Goal: Find specific page/section: Find specific page/section

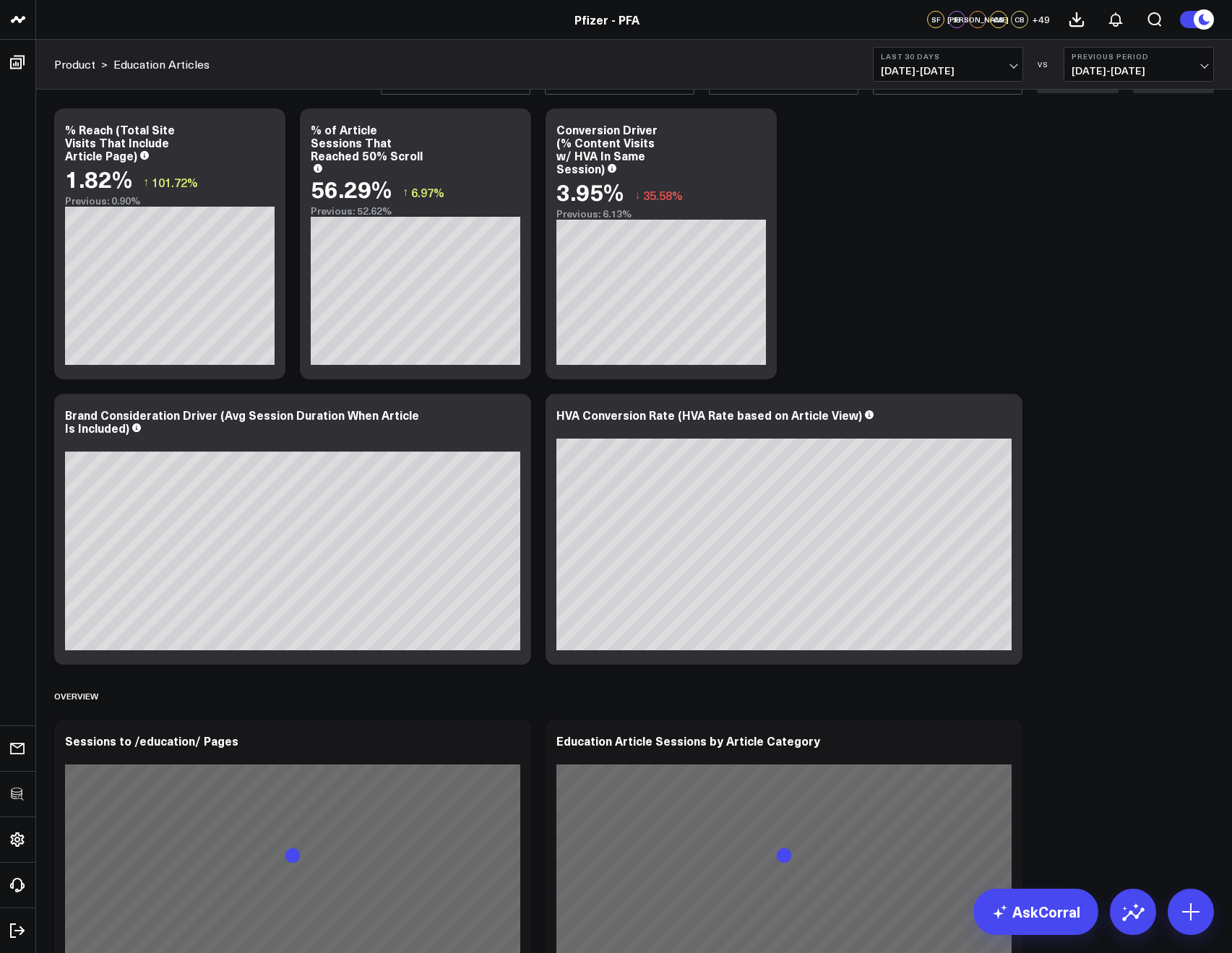
click at [1039, 19] on span "+ 49" at bounding box center [1040, 20] width 18 height 10
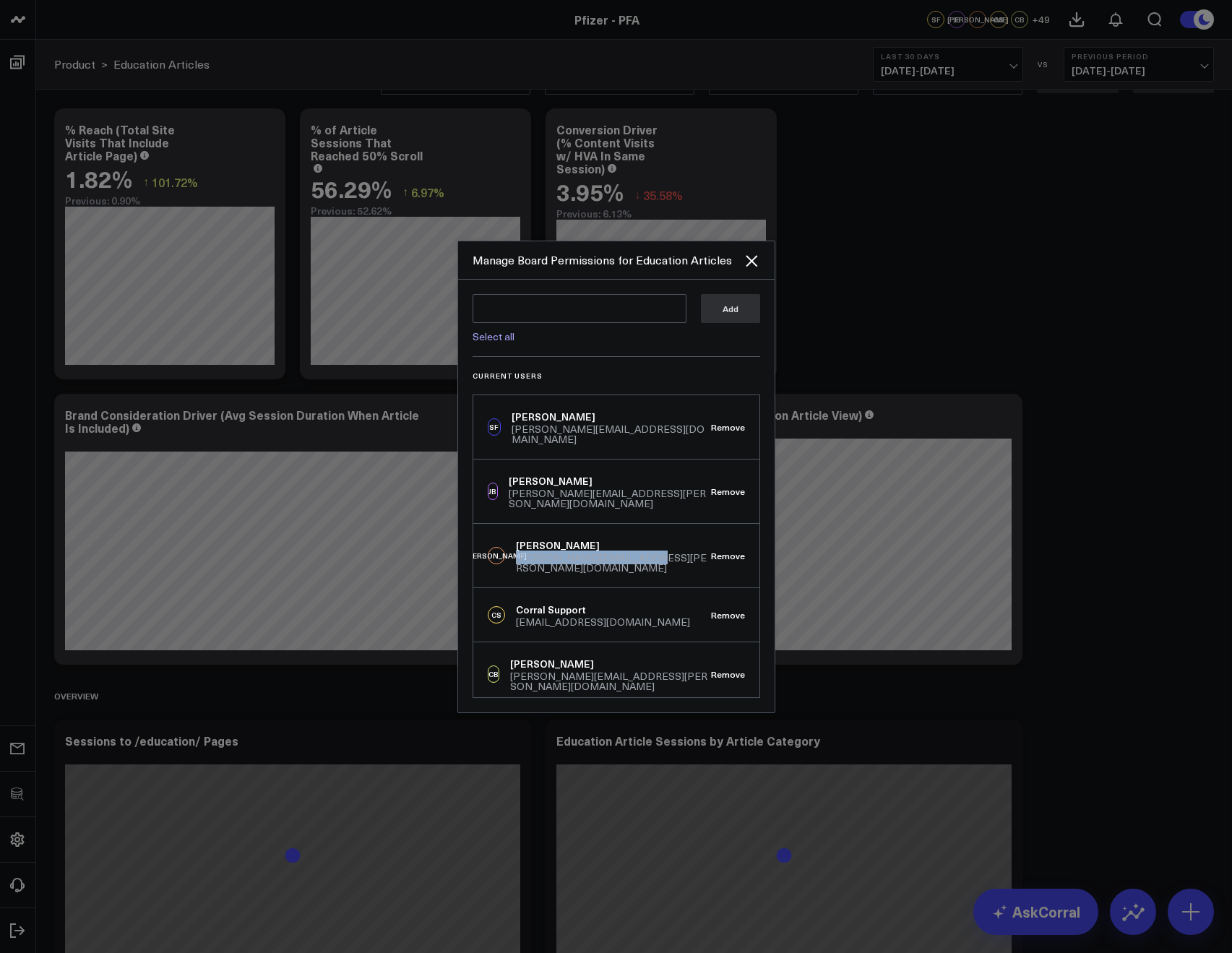
drag, startPoint x: 636, startPoint y: 537, endPoint x: 515, endPoint y: 535, distance: 121.0
click at [515, 535] on div "JO Jennifer Orme jennifer.orme@pfizer.com Remove" at bounding box center [616, 556] width 286 height 64
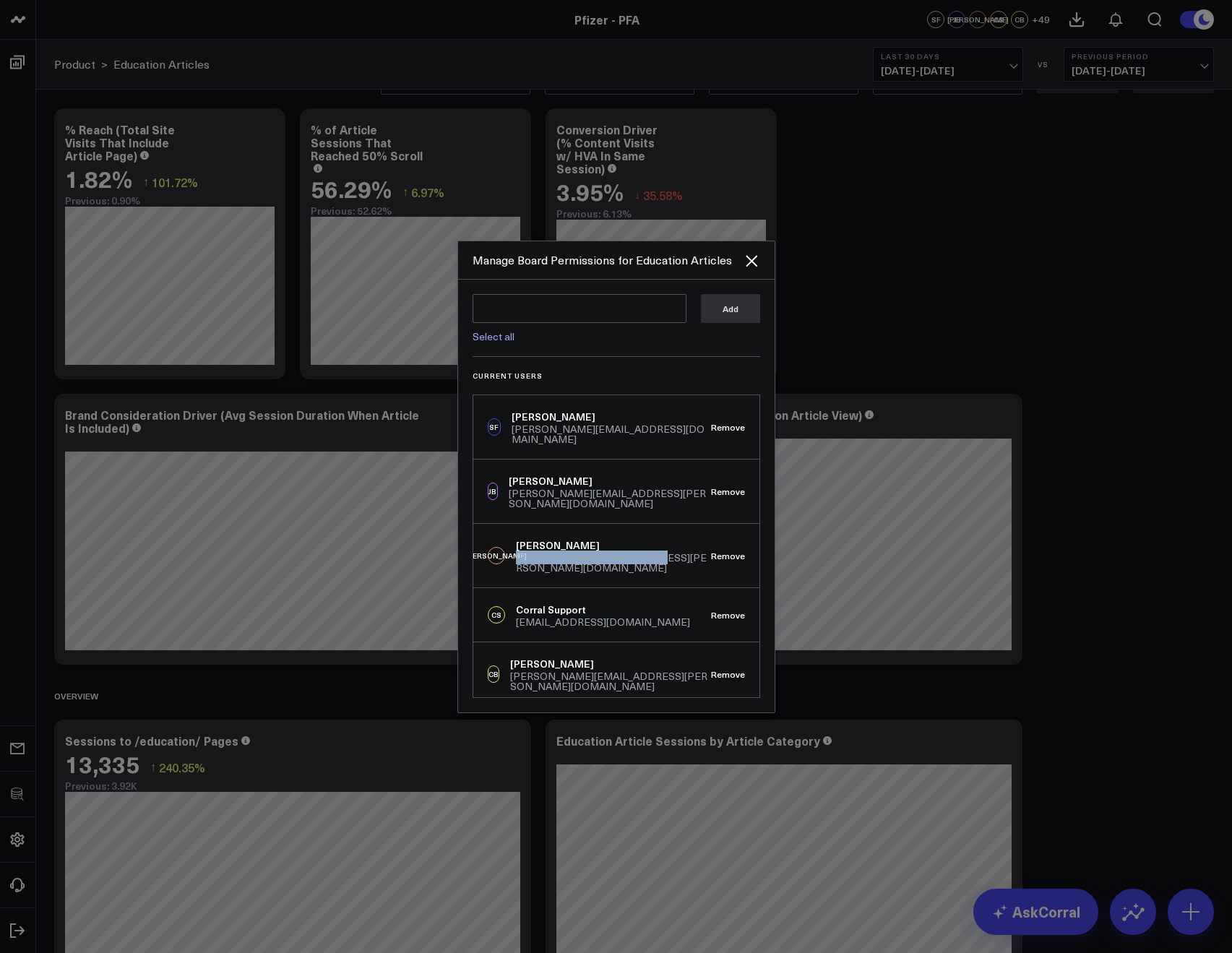
copy div "jennifer.orme@pfizer.com"
click at [973, 296] on div at bounding box center [616, 476] width 1232 height 953
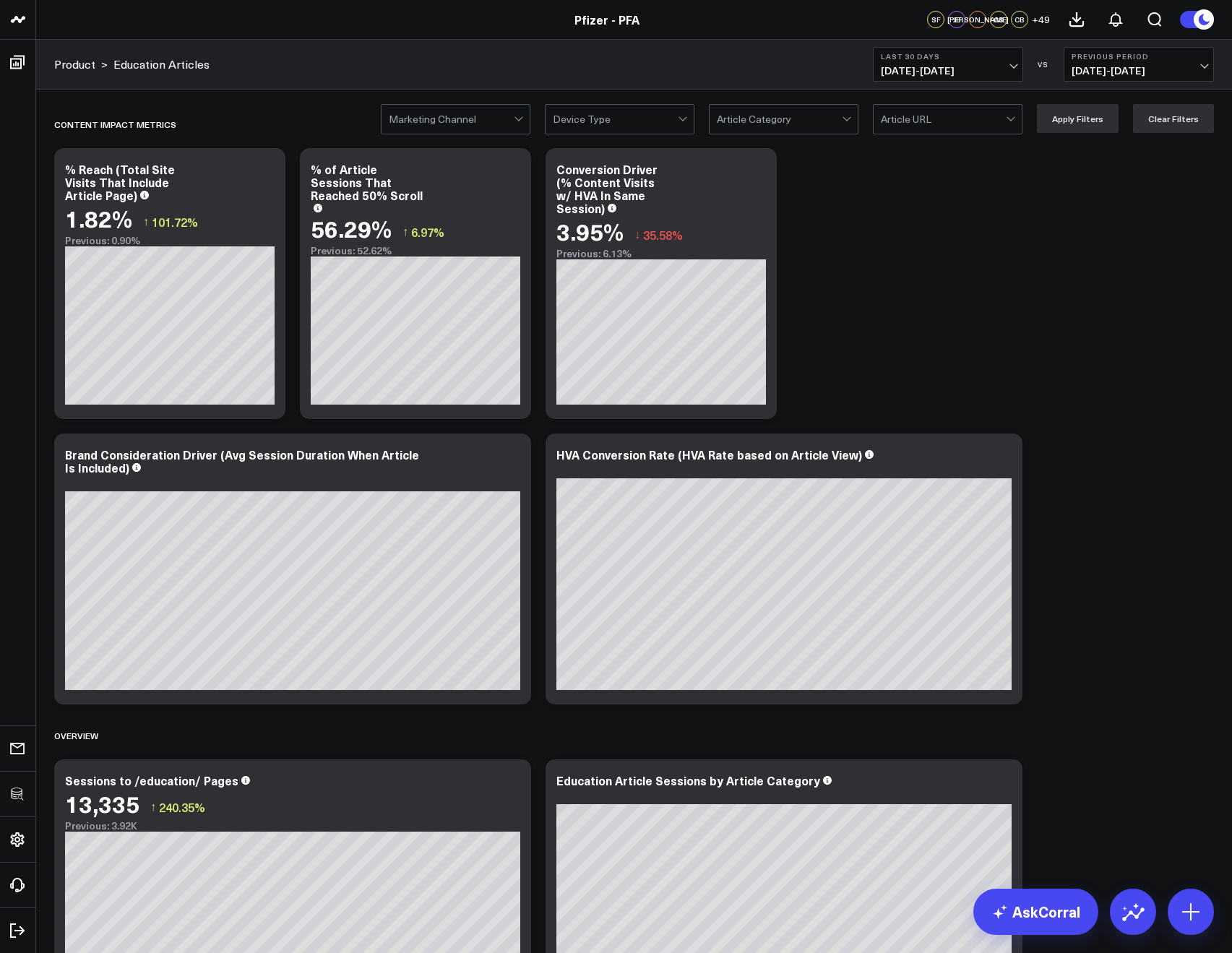
click at [61, 35] on header "3725 Test 829 Studios Accenture Acme Industrial Activant Capital ADVENT Agricul…" at bounding box center [616, 20] width 1232 height 39
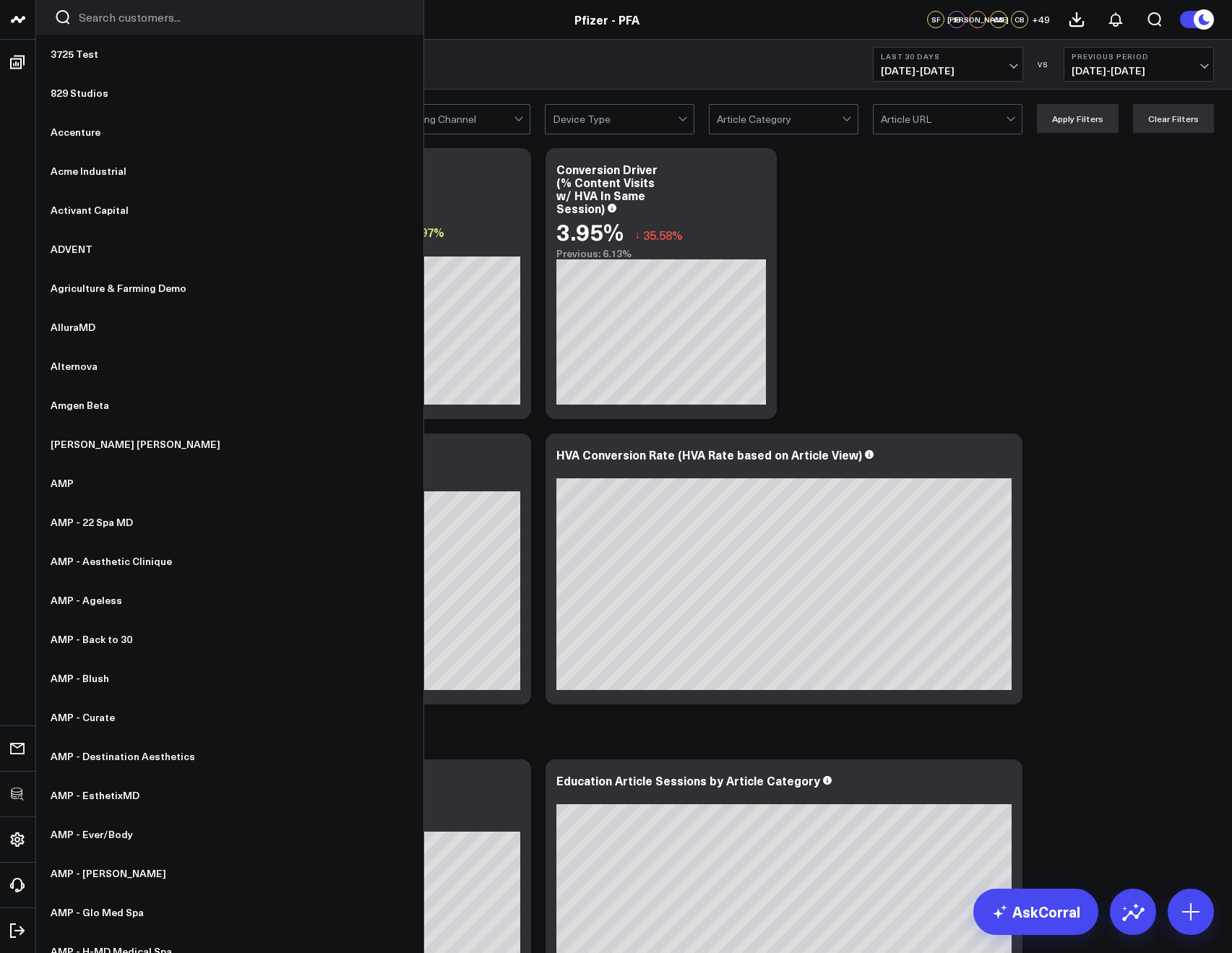
click at [122, 21] on input "Search customers input" at bounding box center [241, 17] width 326 height 16
click at [98, 22] on input "Search customers input" at bounding box center [241, 17] width 326 height 16
type input "a"
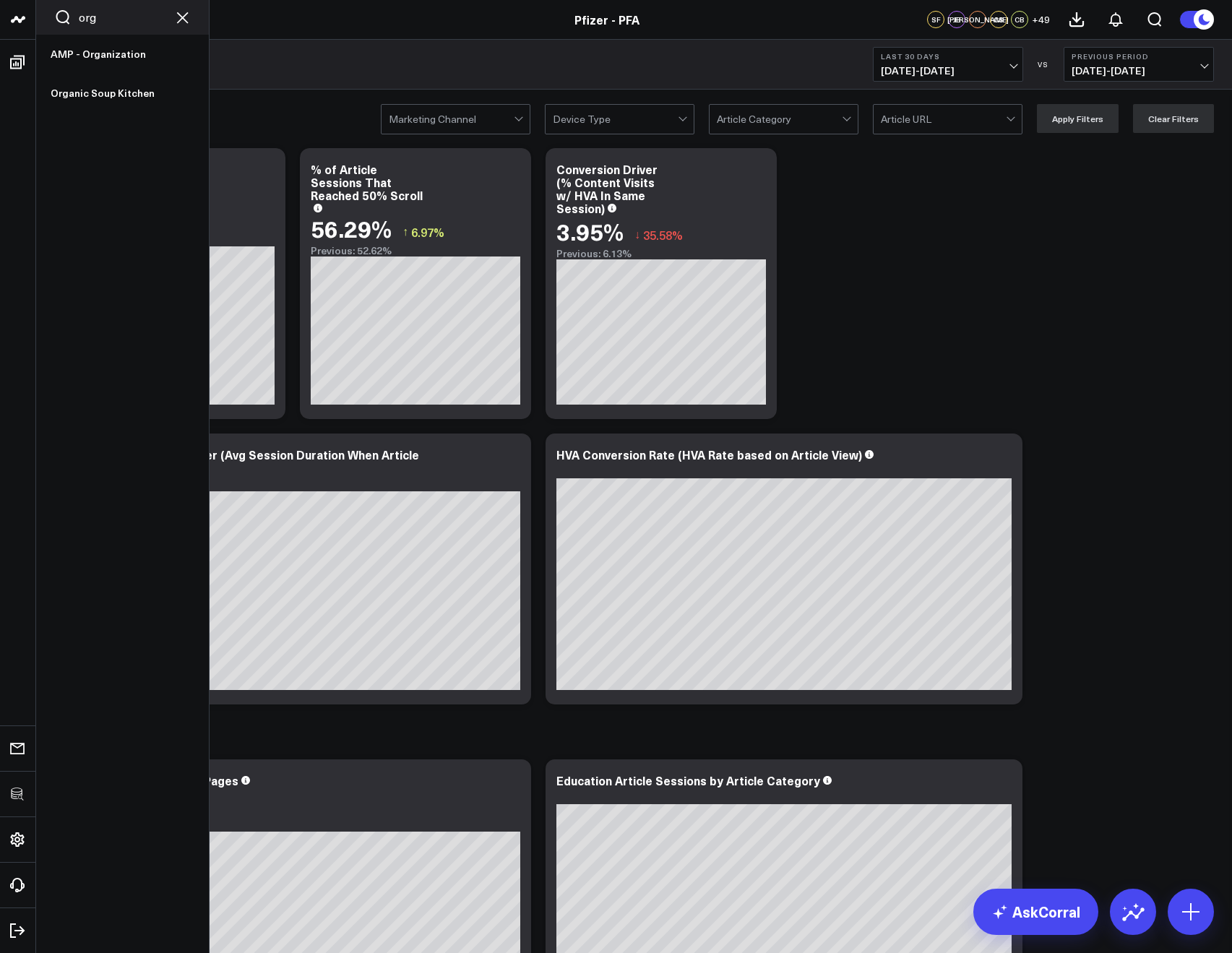
drag, startPoint x: 99, startPoint y: 12, endPoint x: 77, endPoint y: 12, distance: 22.0
click at [77, 12] on div "org" at bounding box center [122, 17] width 173 height 35
type input "ever"
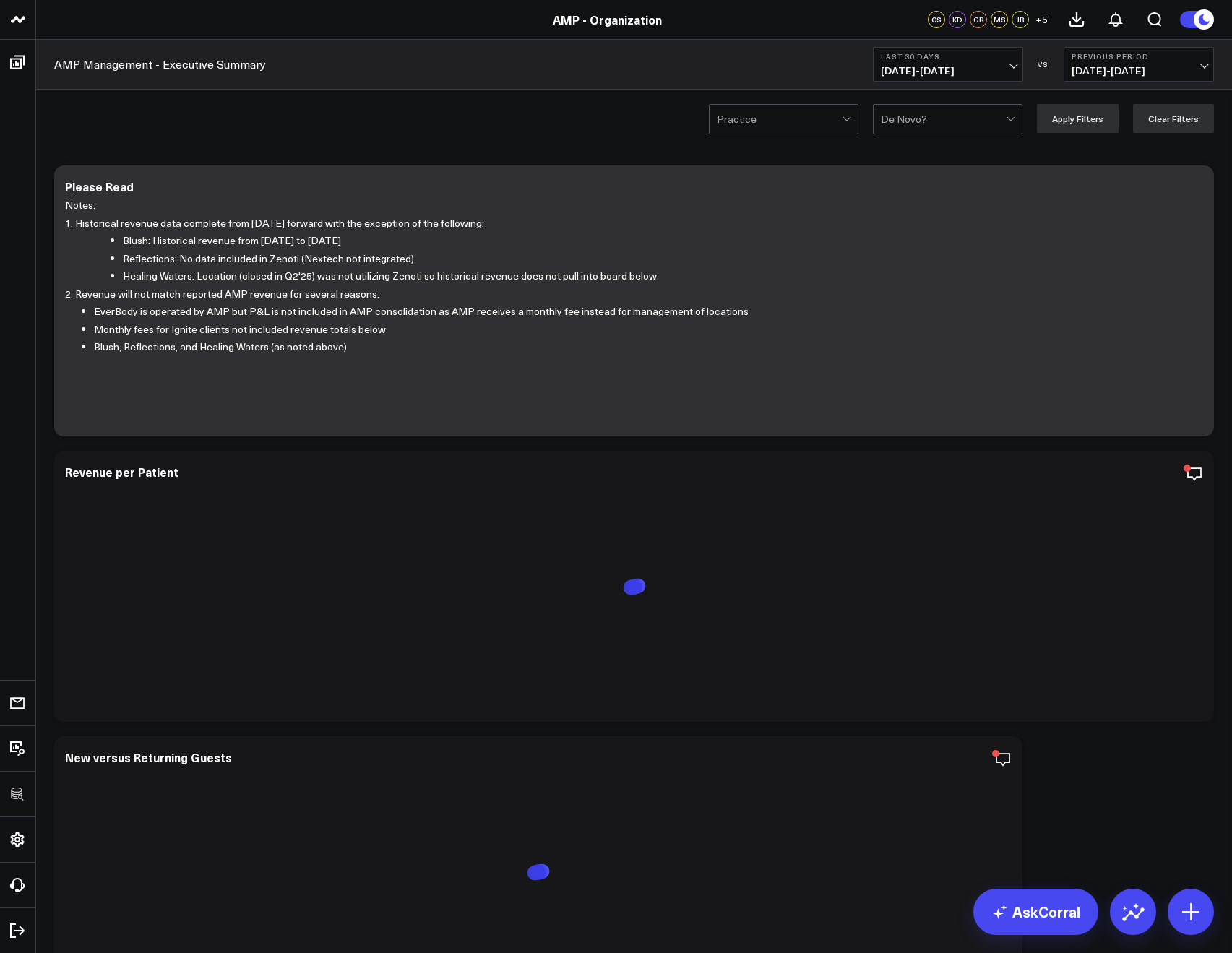
click at [942, 61] on button "Last 30 Days 08/30/25 - 09/28/25" at bounding box center [948, 64] width 151 height 35
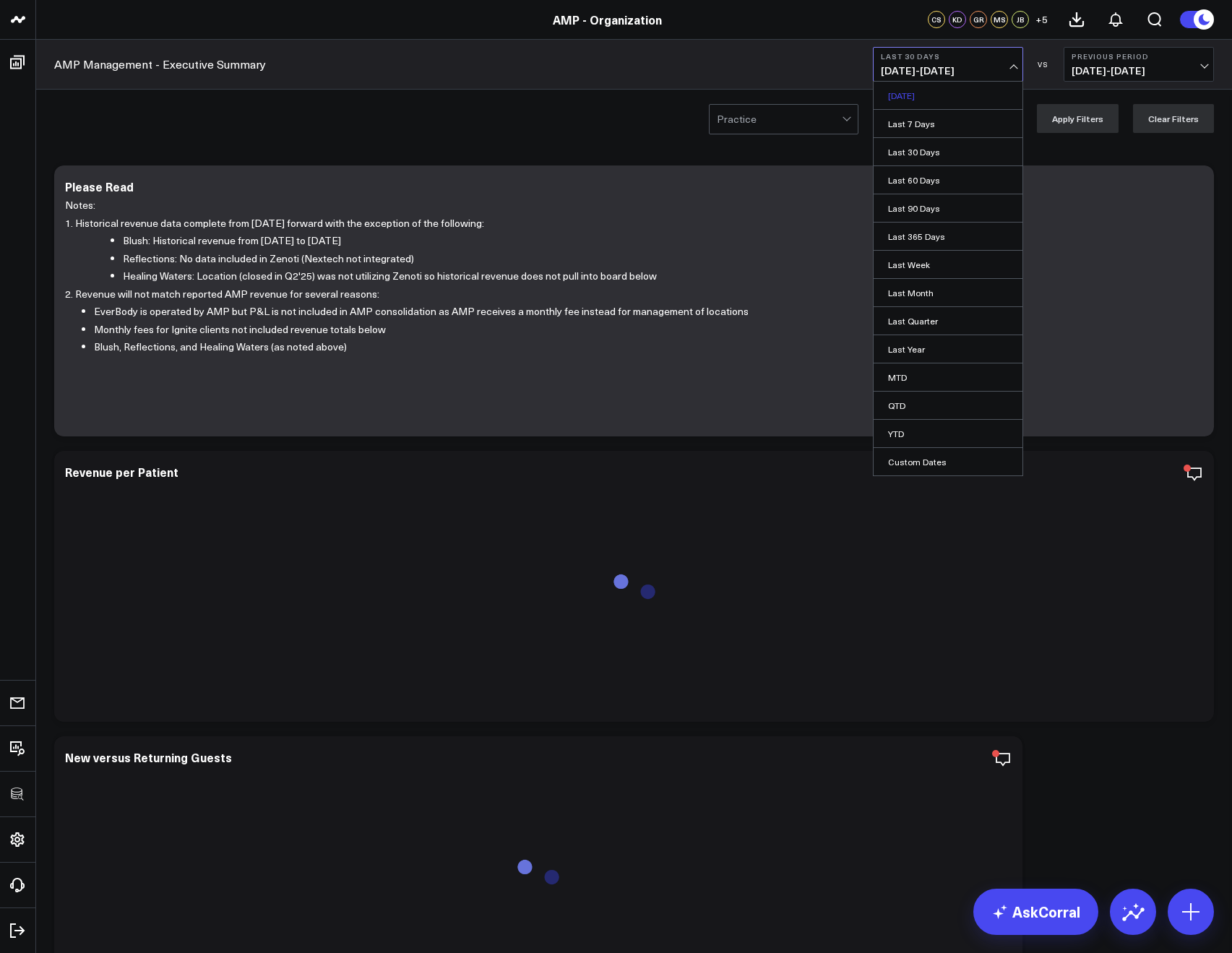
click at [962, 84] on link "[DATE]" at bounding box center [948, 95] width 149 height 27
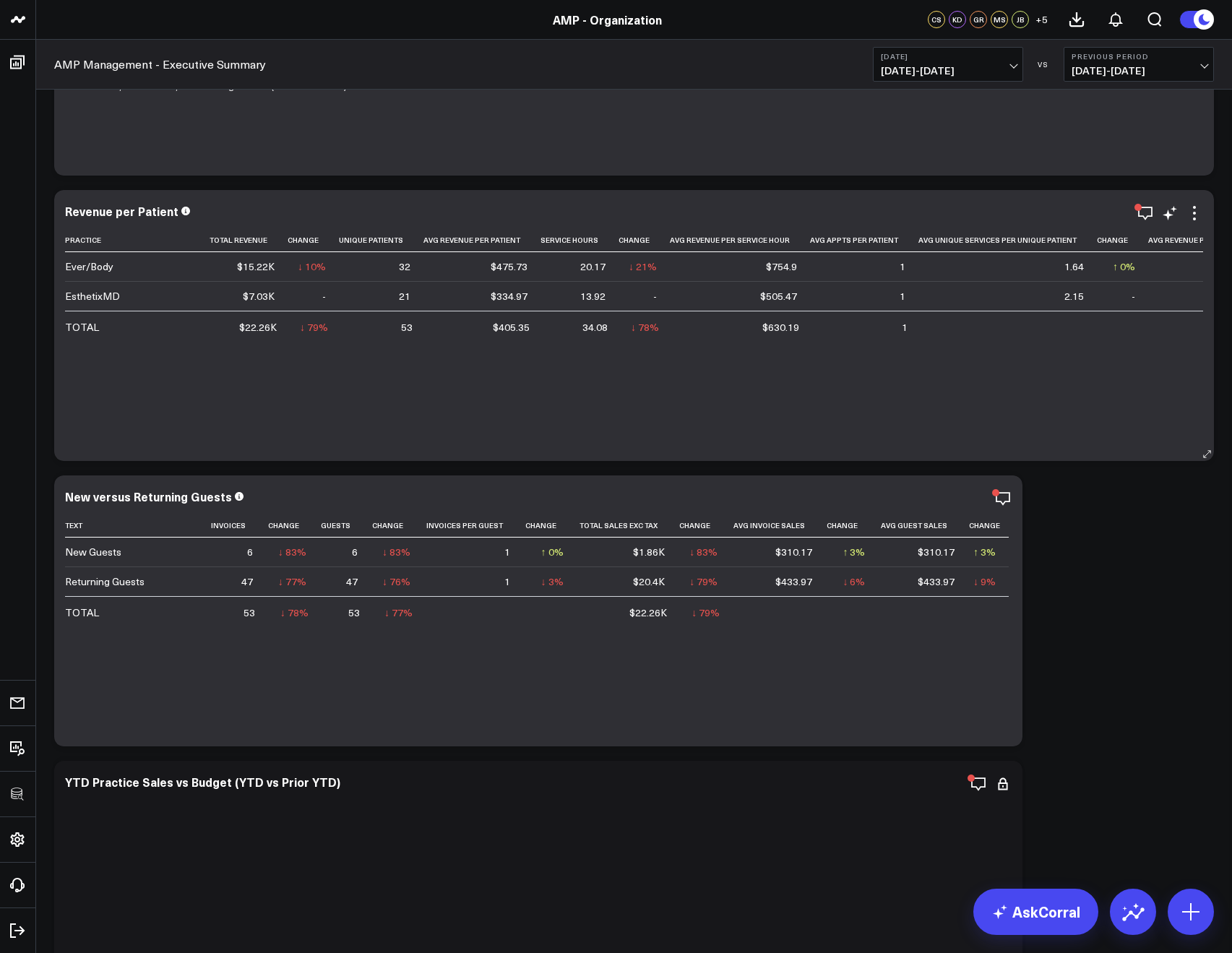
scroll to position [590, 0]
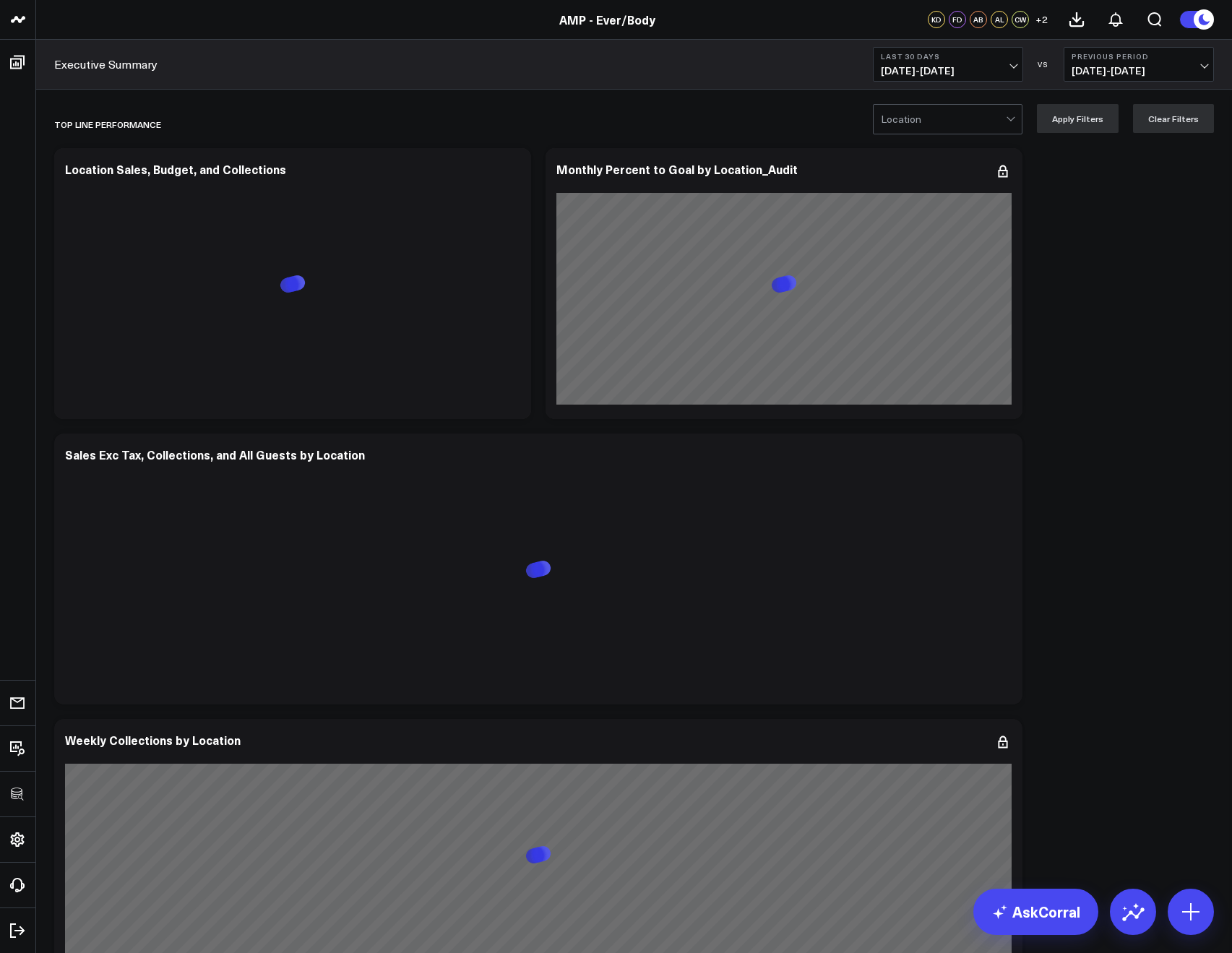
click at [922, 60] on b "Last 30 Days" at bounding box center [948, 57] width 134 height 9
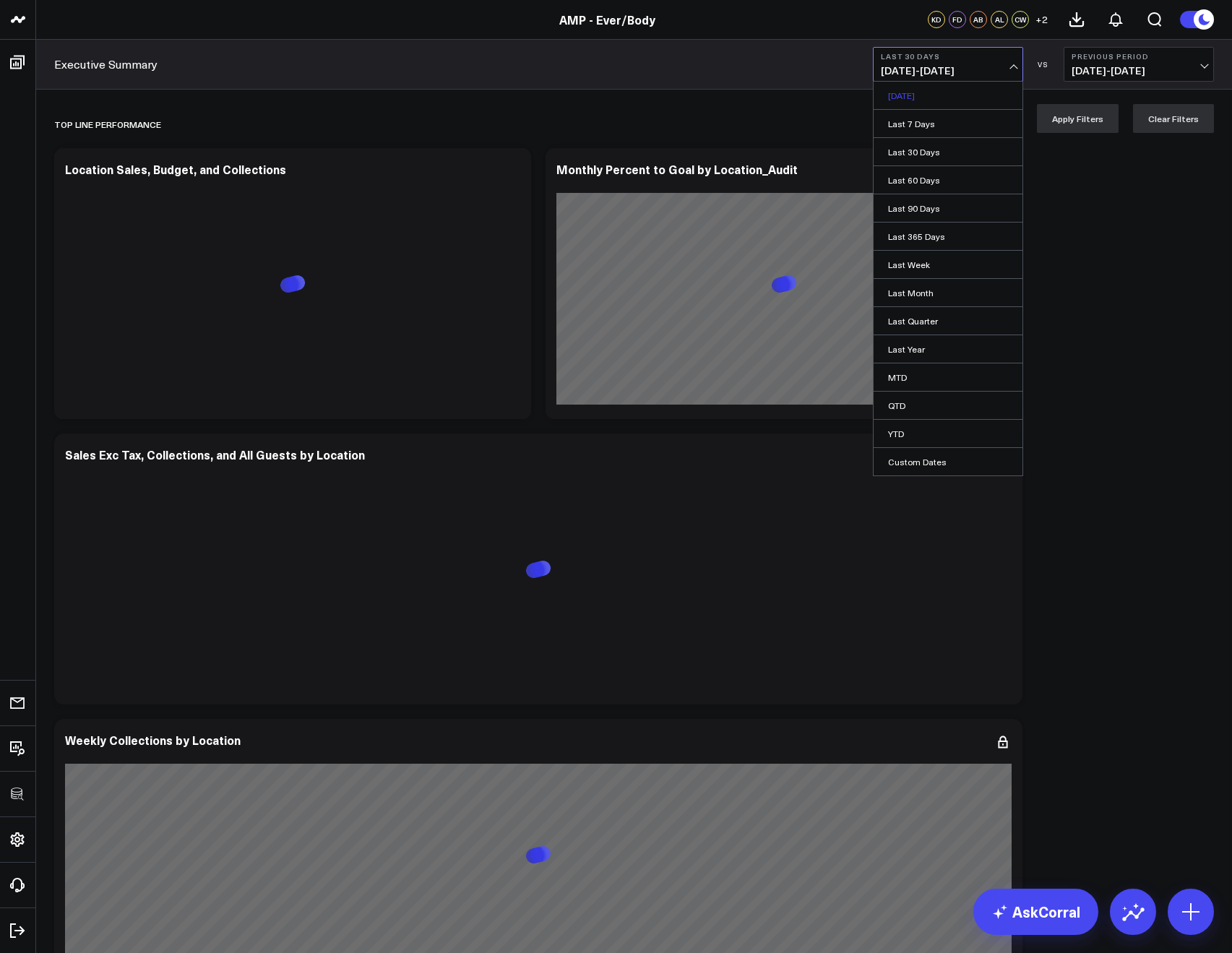
click at [896, 102] on link "Yesterday" at bounding box center [948, 95] width 149 height 27
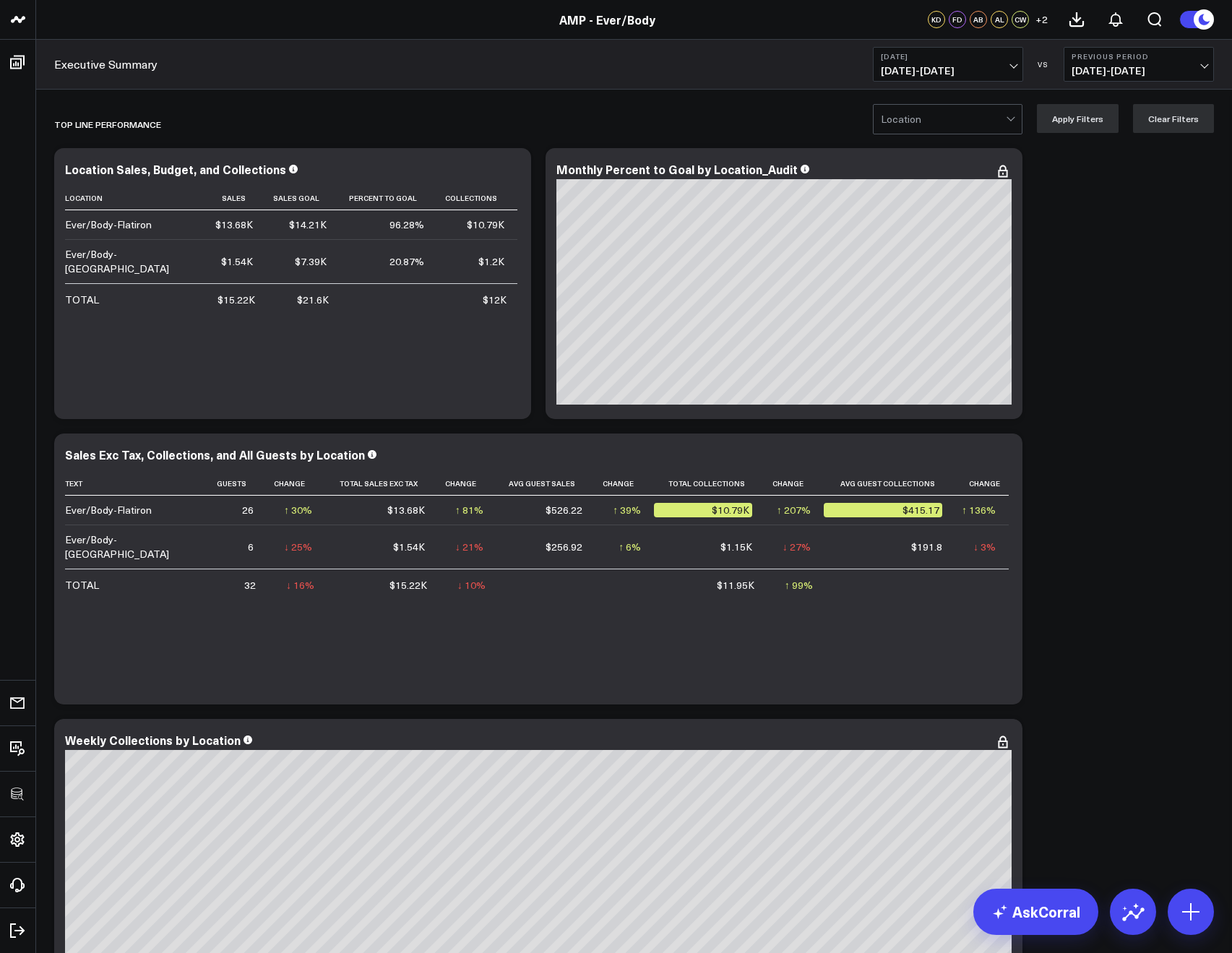
click at [900, 82] on div "Executive Summary Yesterday 09/28/25 - 09/28/25 VS Previous Period 09/27/25 - 0…" at bounding box center [634, 64] width 1196 height 50
click at [901, 76] on span "09/28/25 - 09/28/25" at bounding box center [948, 71] width 134 height 12
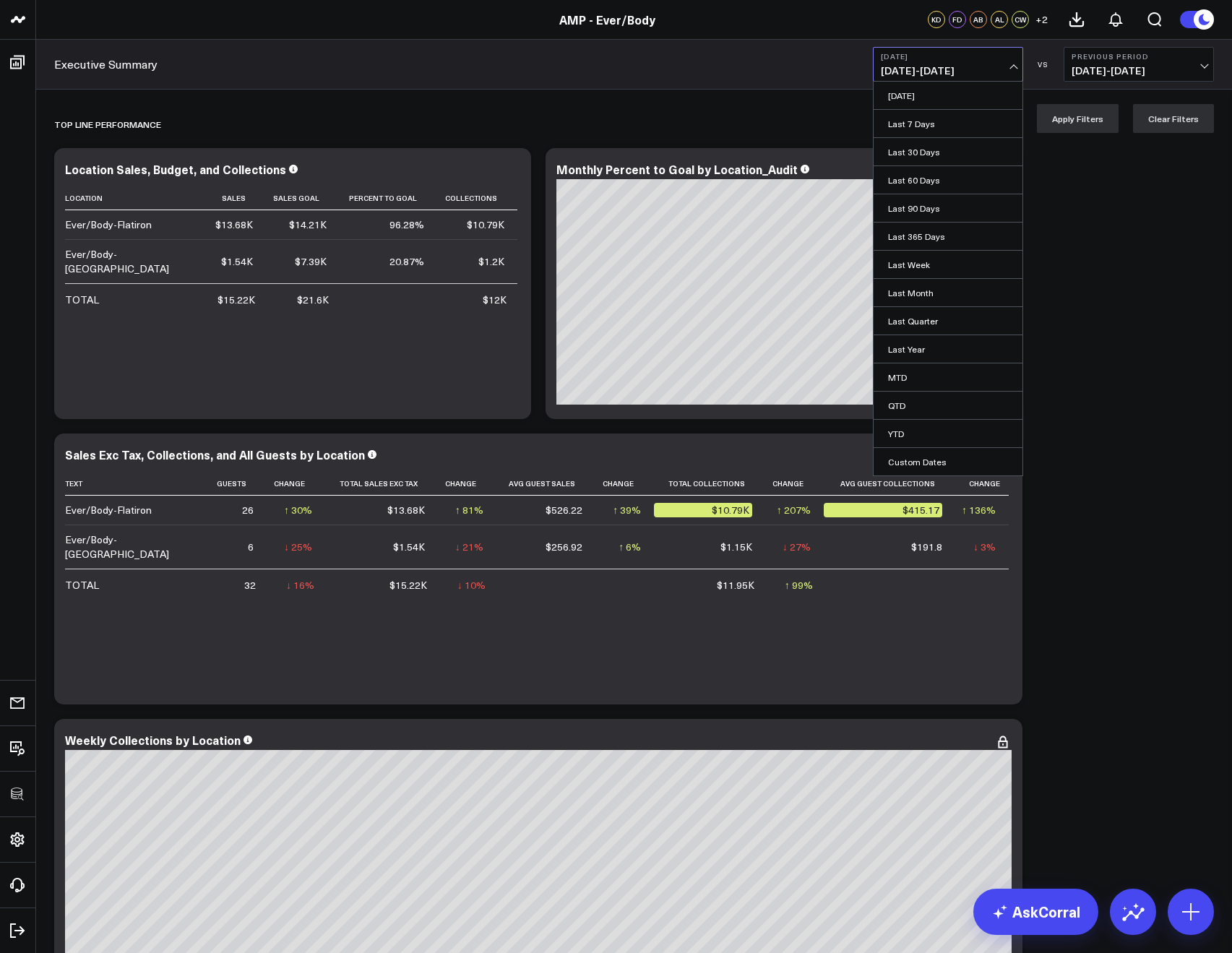
click at [723, 93] on div "Location Apply Filters Clear Filters" at bounding box center [634, 119] width 1196 height 58
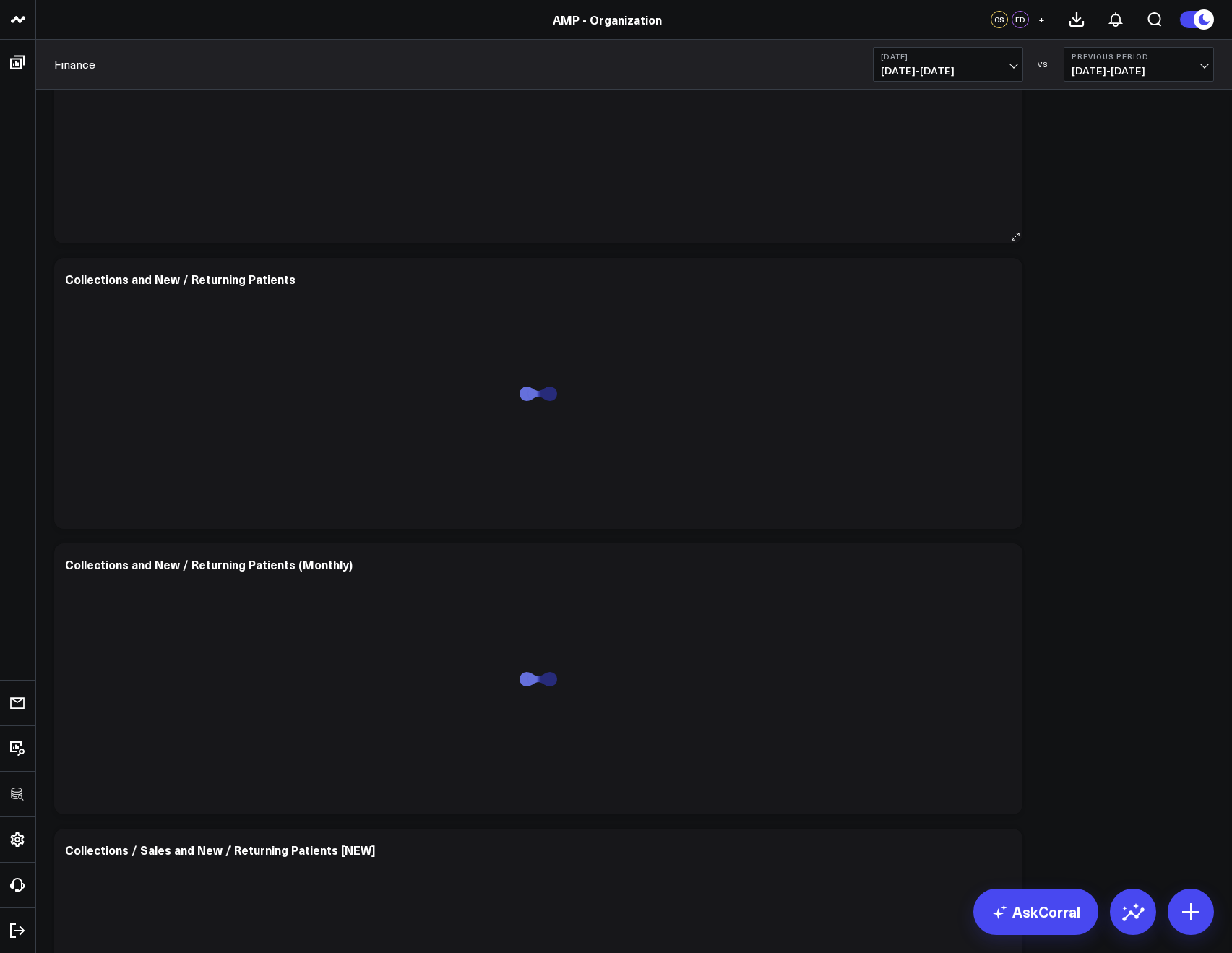
scroll to position [1102, 0]
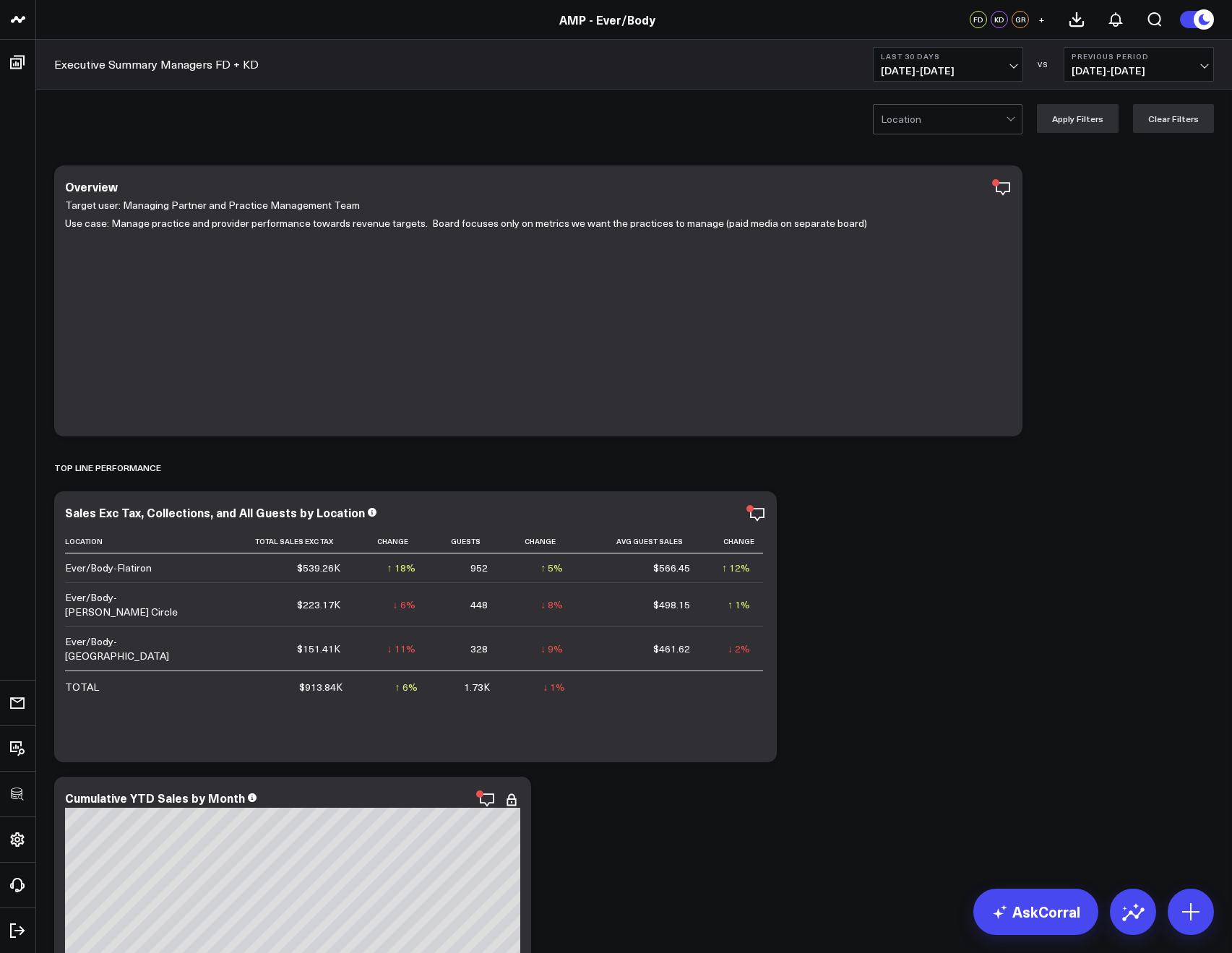
click at [916, 119] on div at bounding box center [943, 119] width 125 height 29
click at [764, 134] on div "Location Apply Filters Clear Filters" at bounding box center [634, 119] width 1196 height 58
click at [916, 122] on div at bounding box center [943, 119] width 125 height 29
click at [756, 128] on div "Williamsburg, 1 of 3. 3 results available. Use Up and Down to choose options, p…" at bounding box center [634, 119] width 1196 height 58
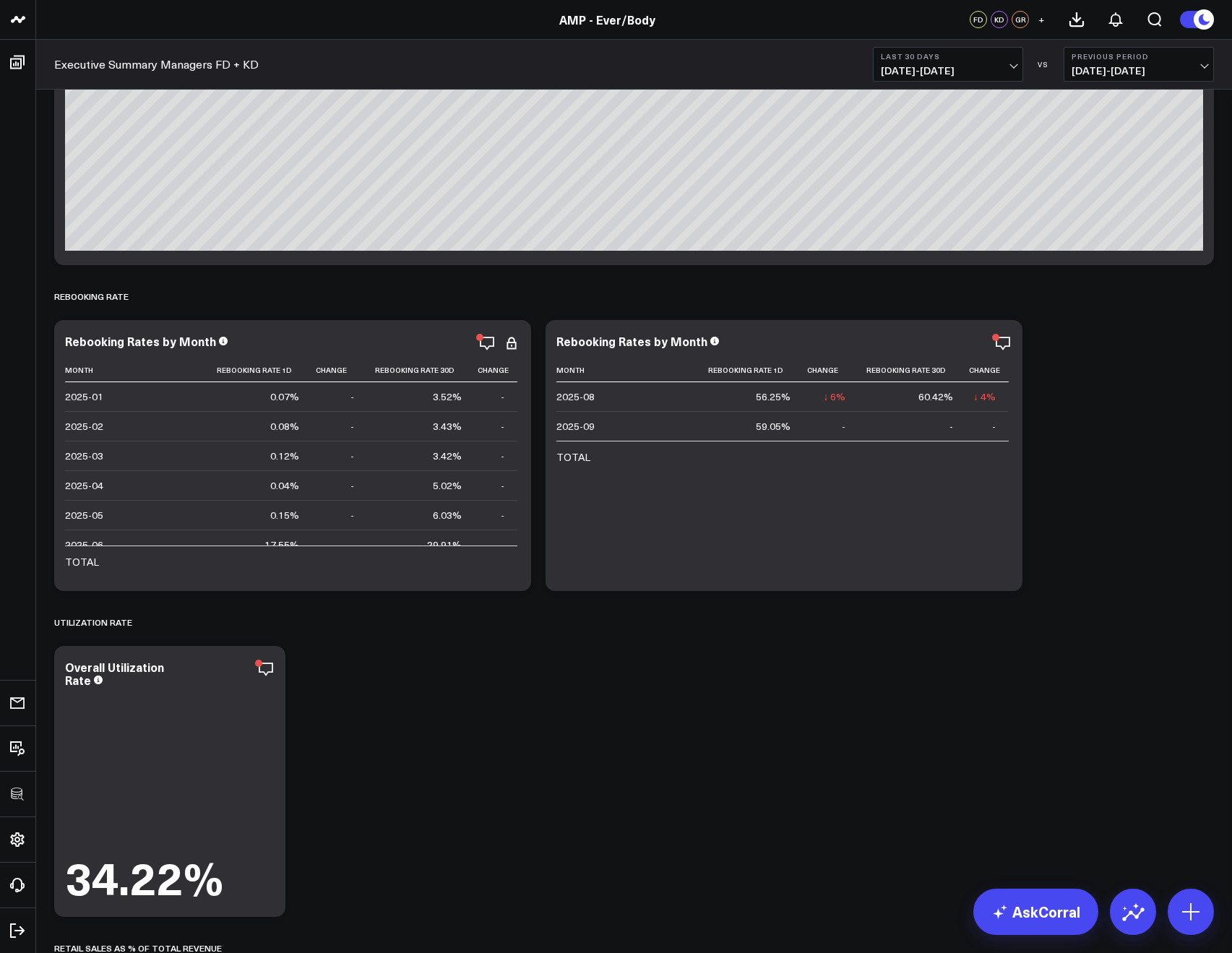
scroll to position [3859, 0]
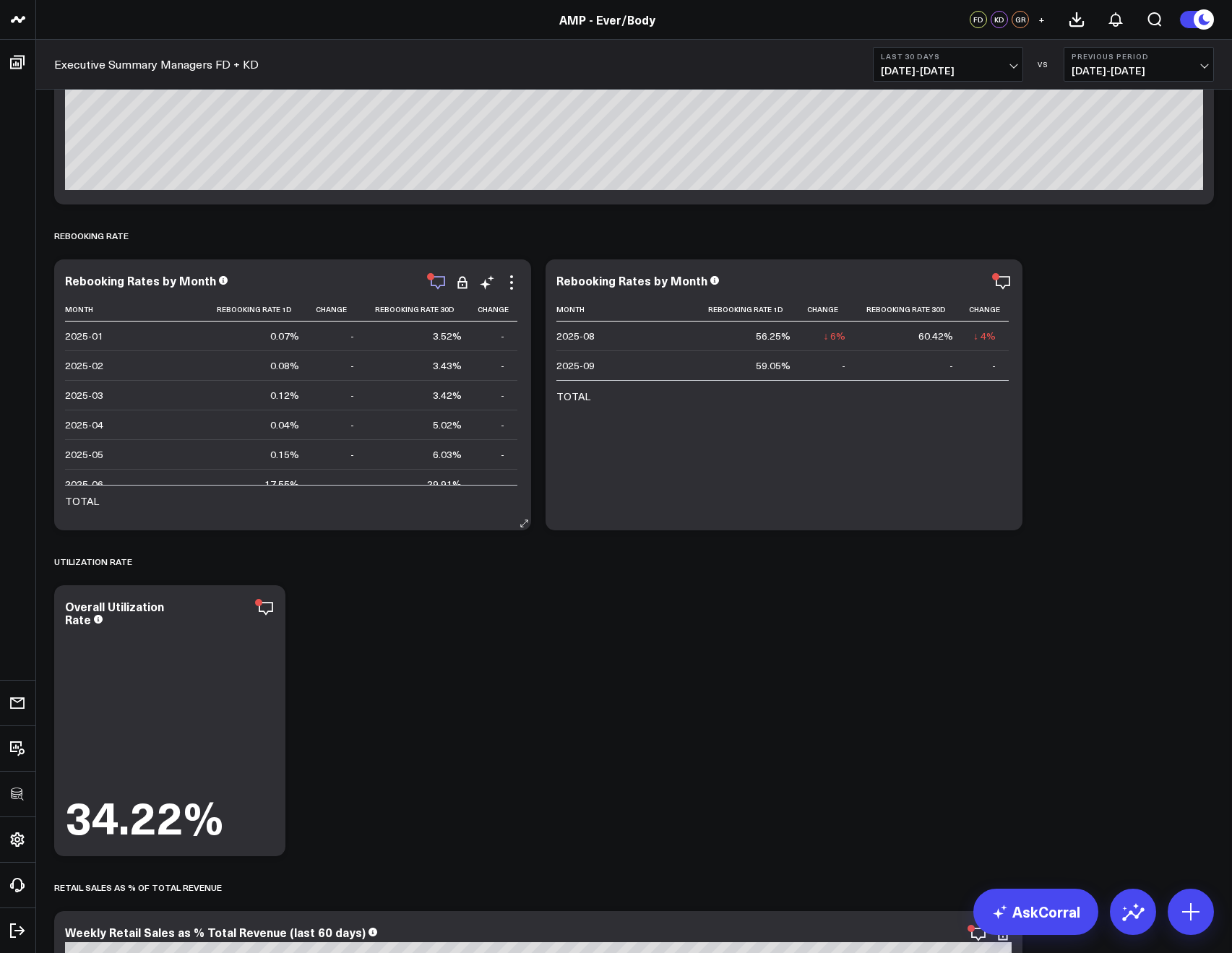
click at [440, 279] on icon "button" at bounding box center [437, 283] width 17 height 17
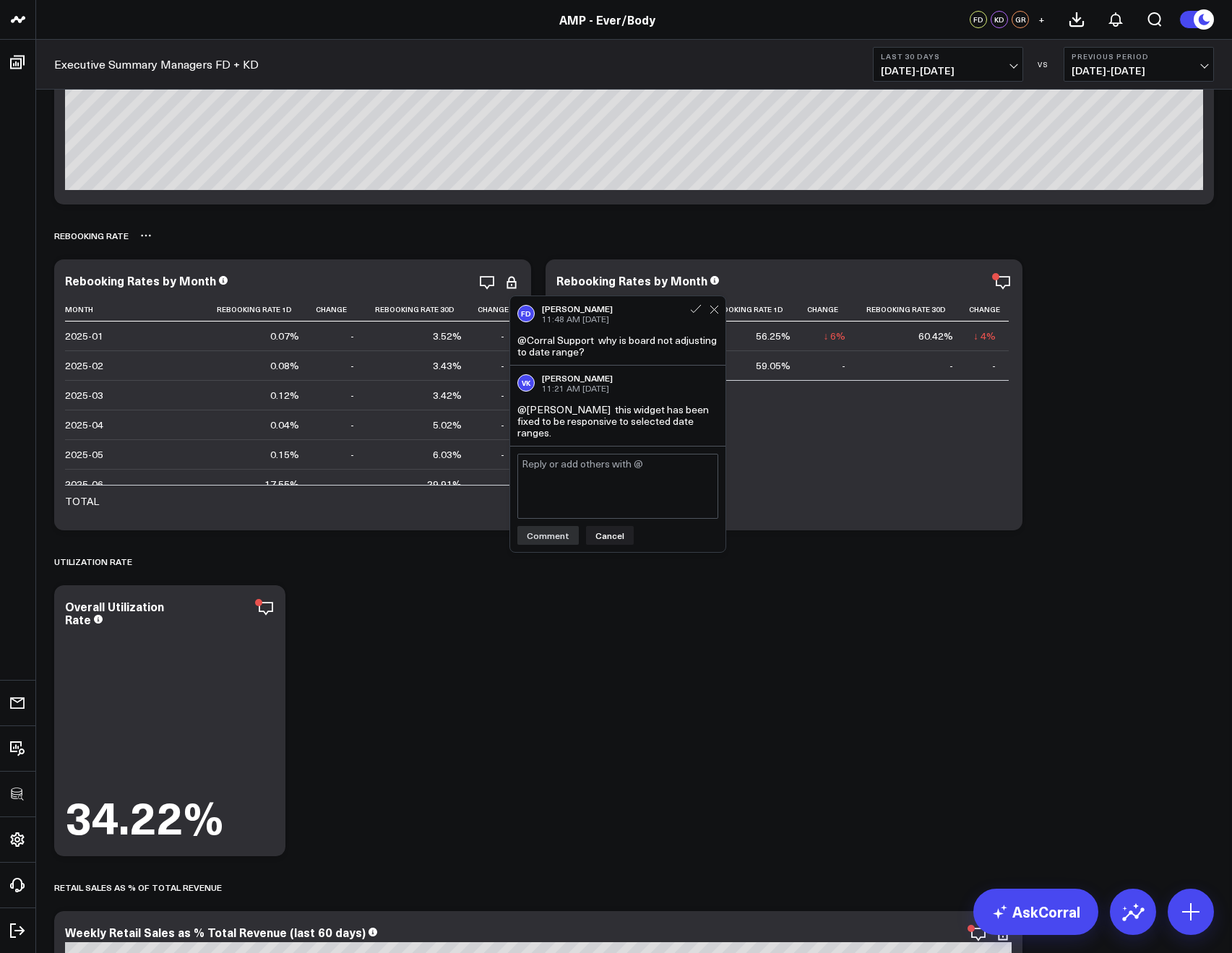
click at [837, 251] on div "Rebooking Rate" at bounding box center [634, 235] width 1159 height 33
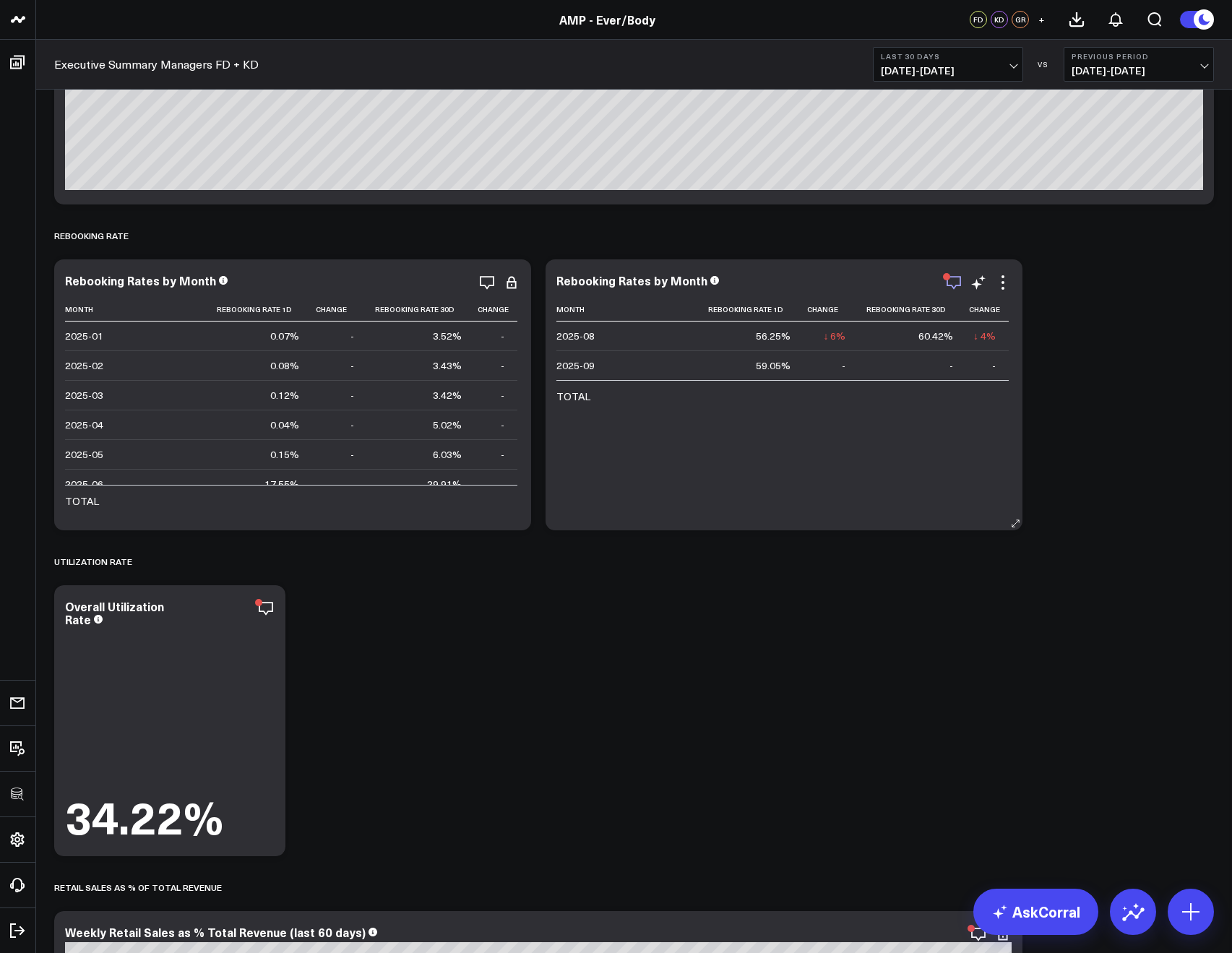
click at [952, 278] on icon "button" at bounding box center [954, 283] width 17 height 17
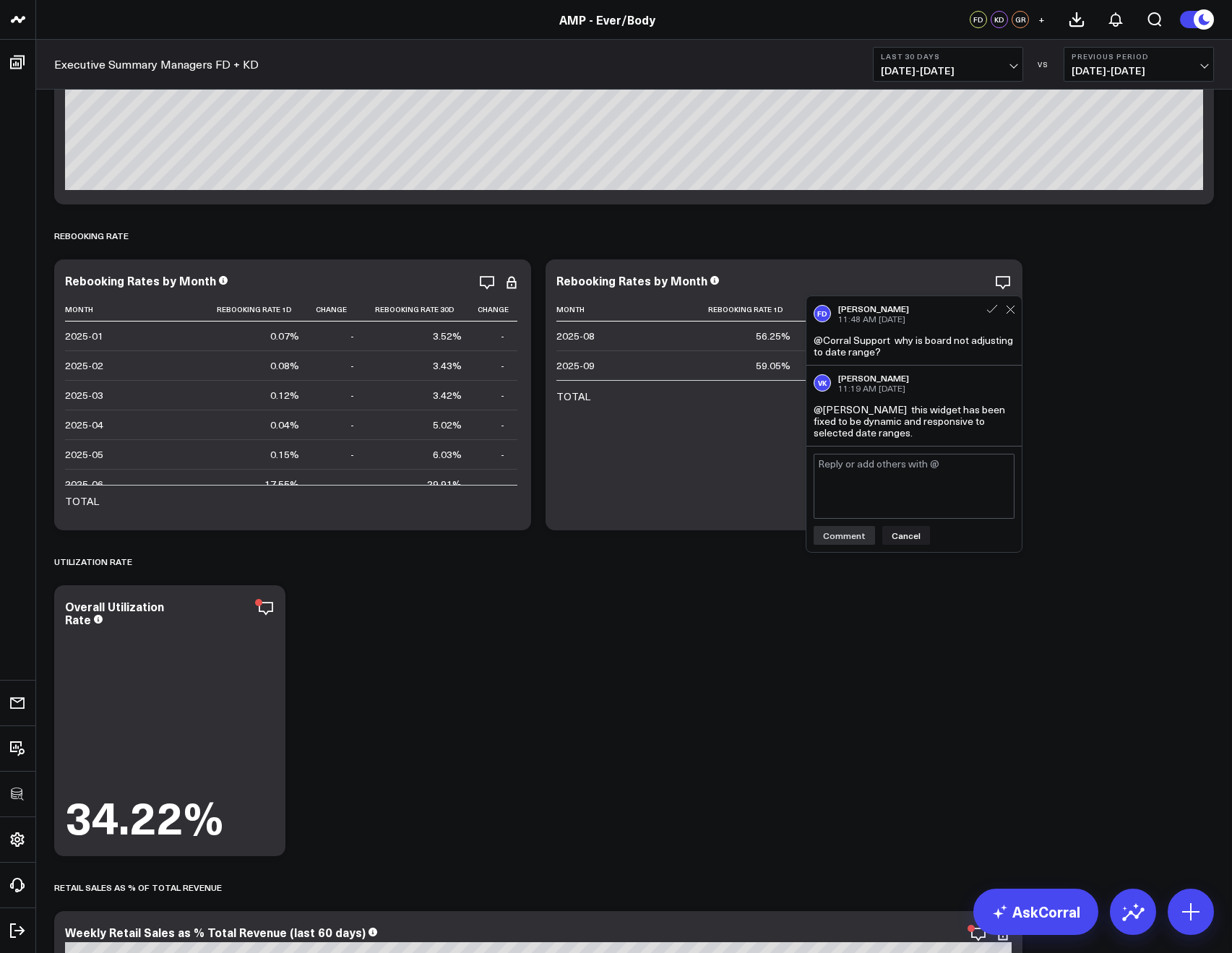
click at [1130, 266] on div "Modify via AI Copy link to widget Ask support Remove Create linked copy Executi…" at bounding box center [634, 680] width 1174 height 8762
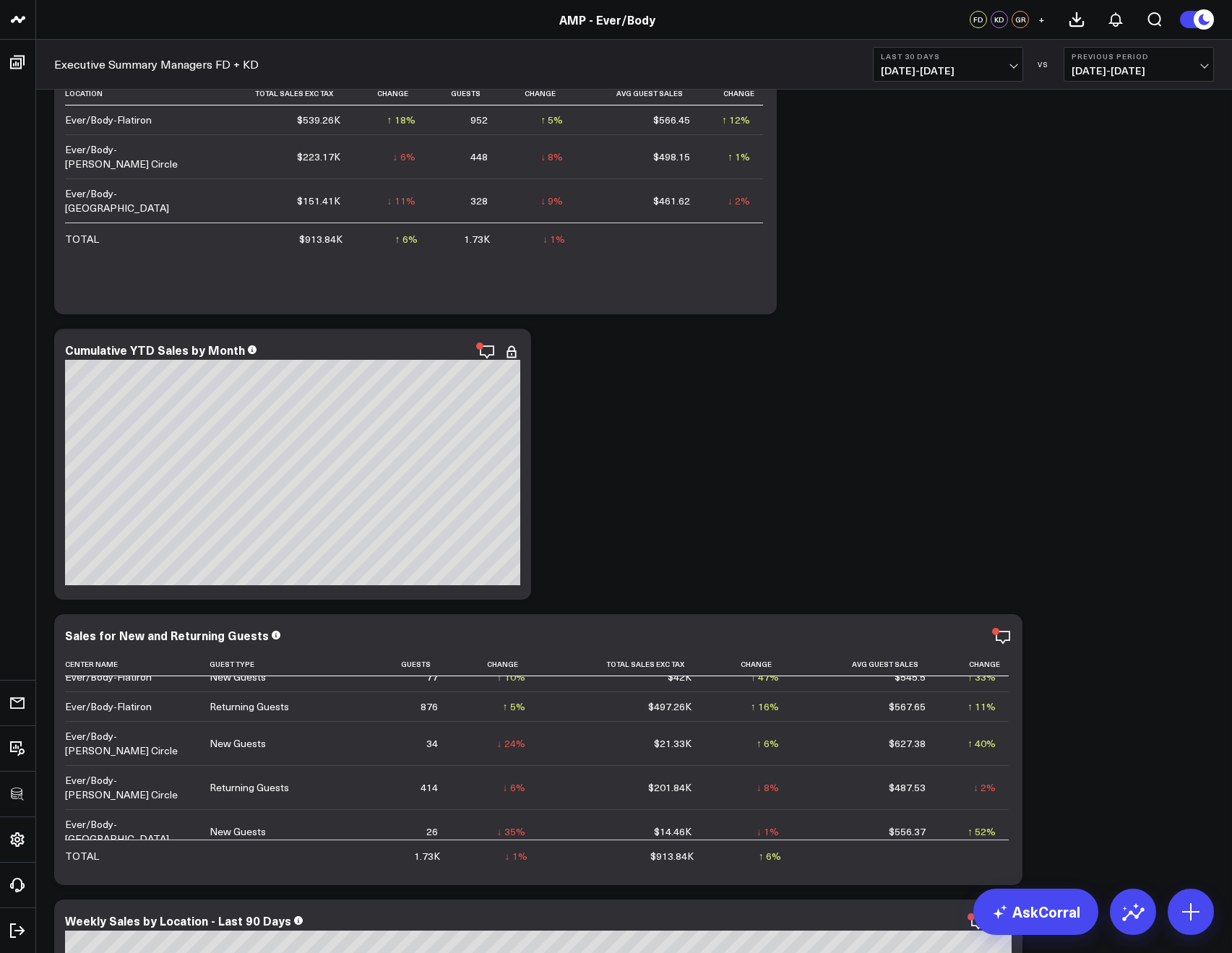
scroll to position [0, 0]
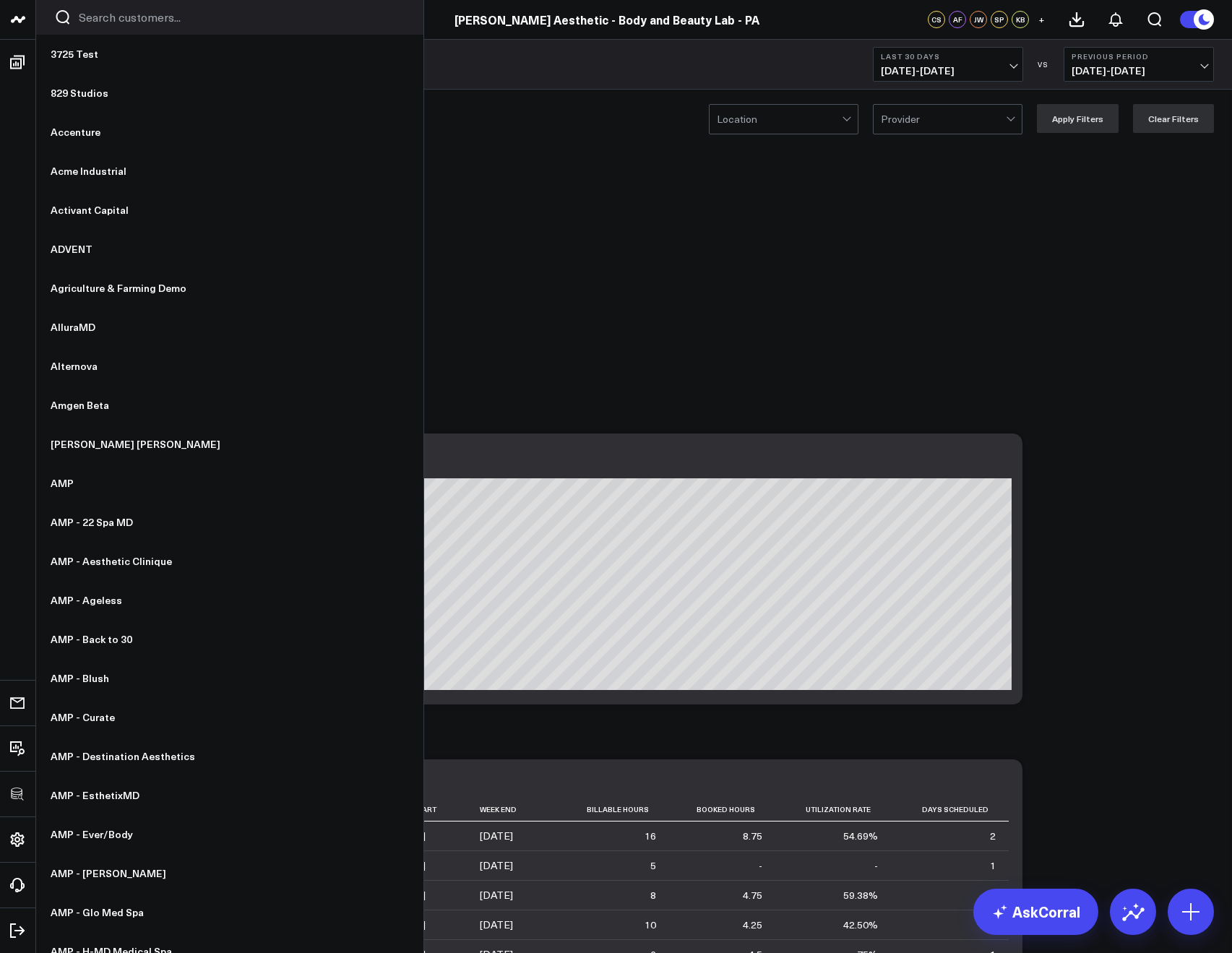
click at [109, 21] on input "Search customers input" at bounding box center [241, 17] width 326 height 16
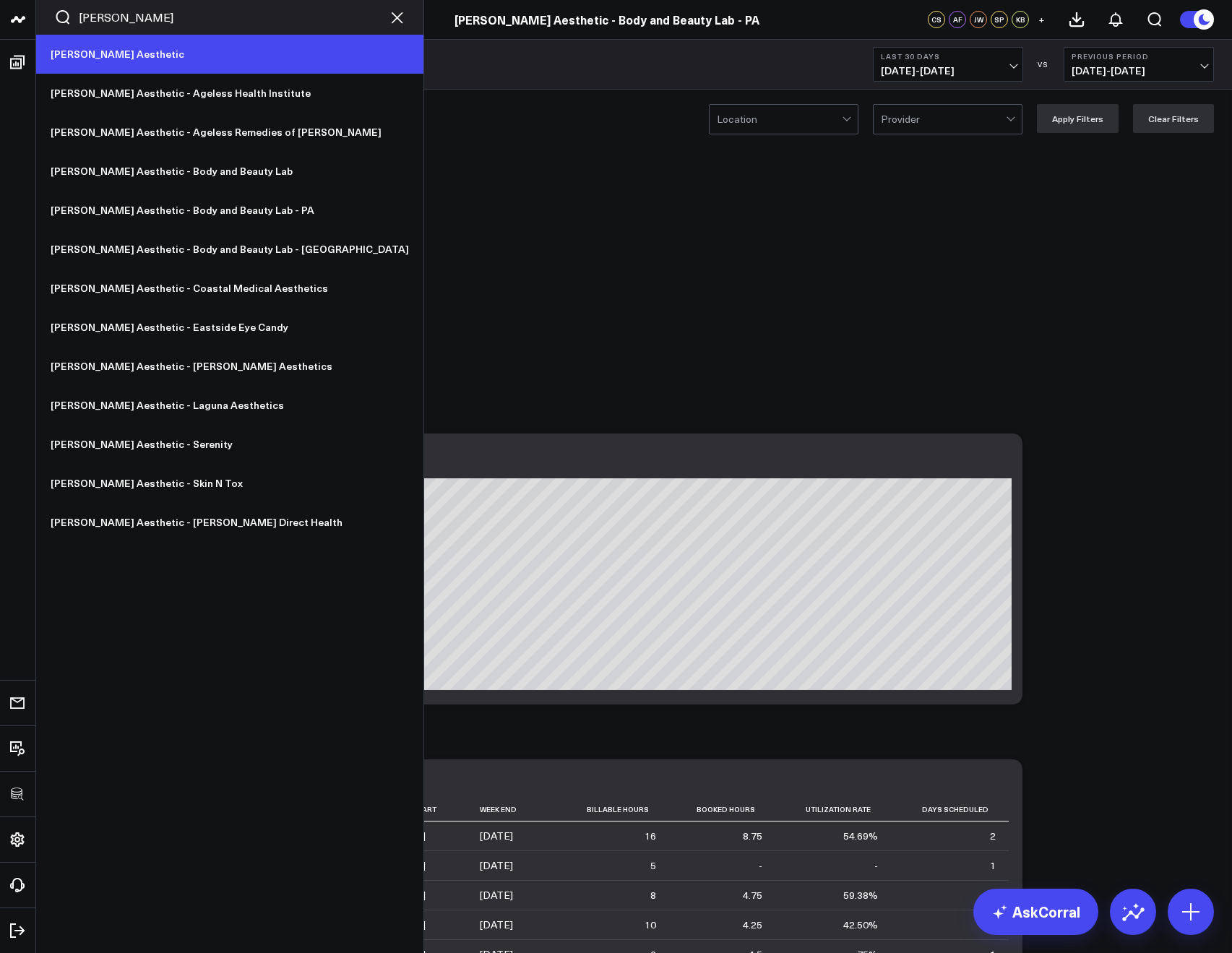
type input "[PERSON_NAME]"
click at [81, 53] on link "[PERSON_NAME] Aesthetic" at bounding box center [229, 55] width 387 height 39
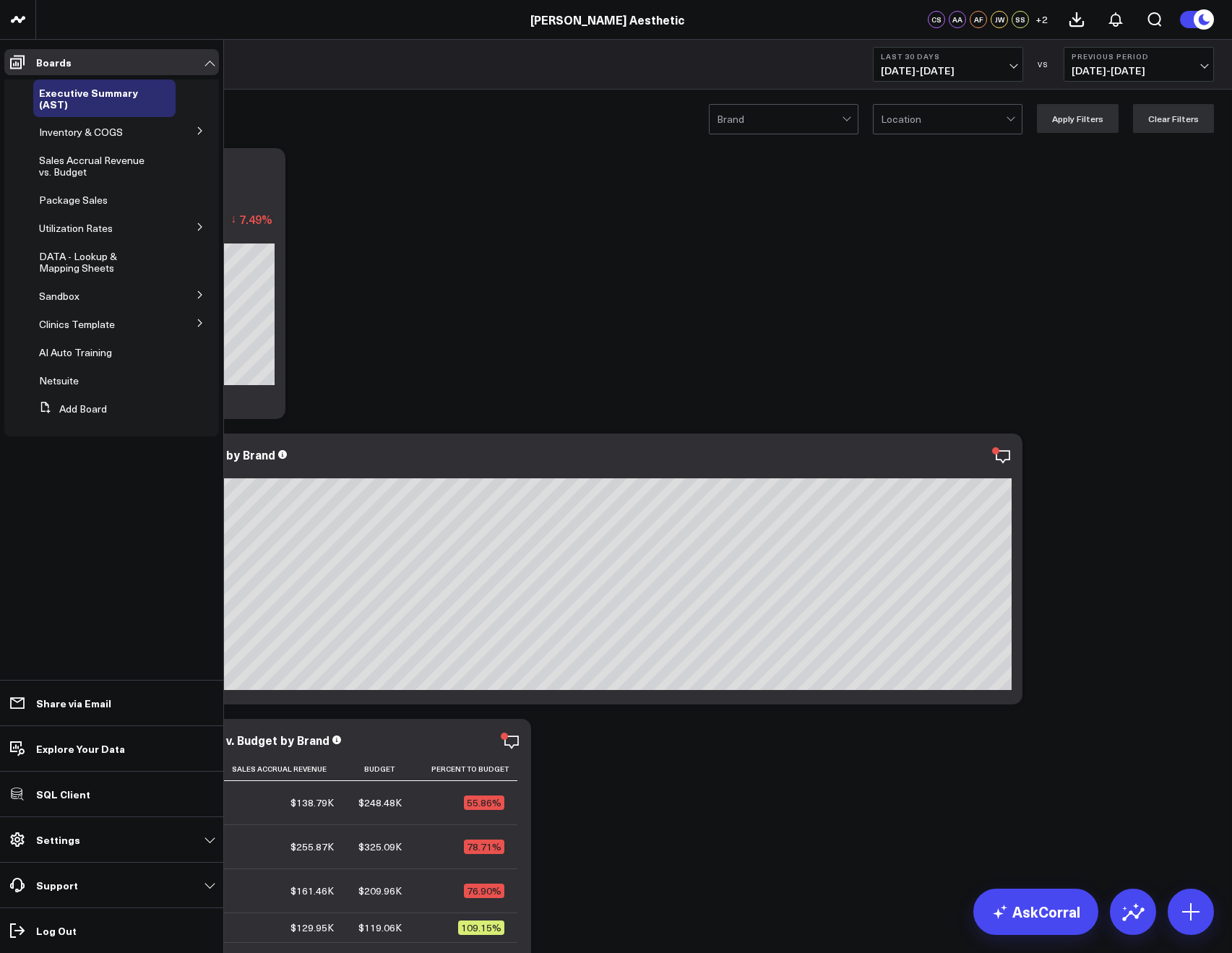
click at [208, 316] on button at bounding box center [200, 322] width 38 height 21
click at [190, 351] on button at bounding box center [200, 348] width 38 height 21
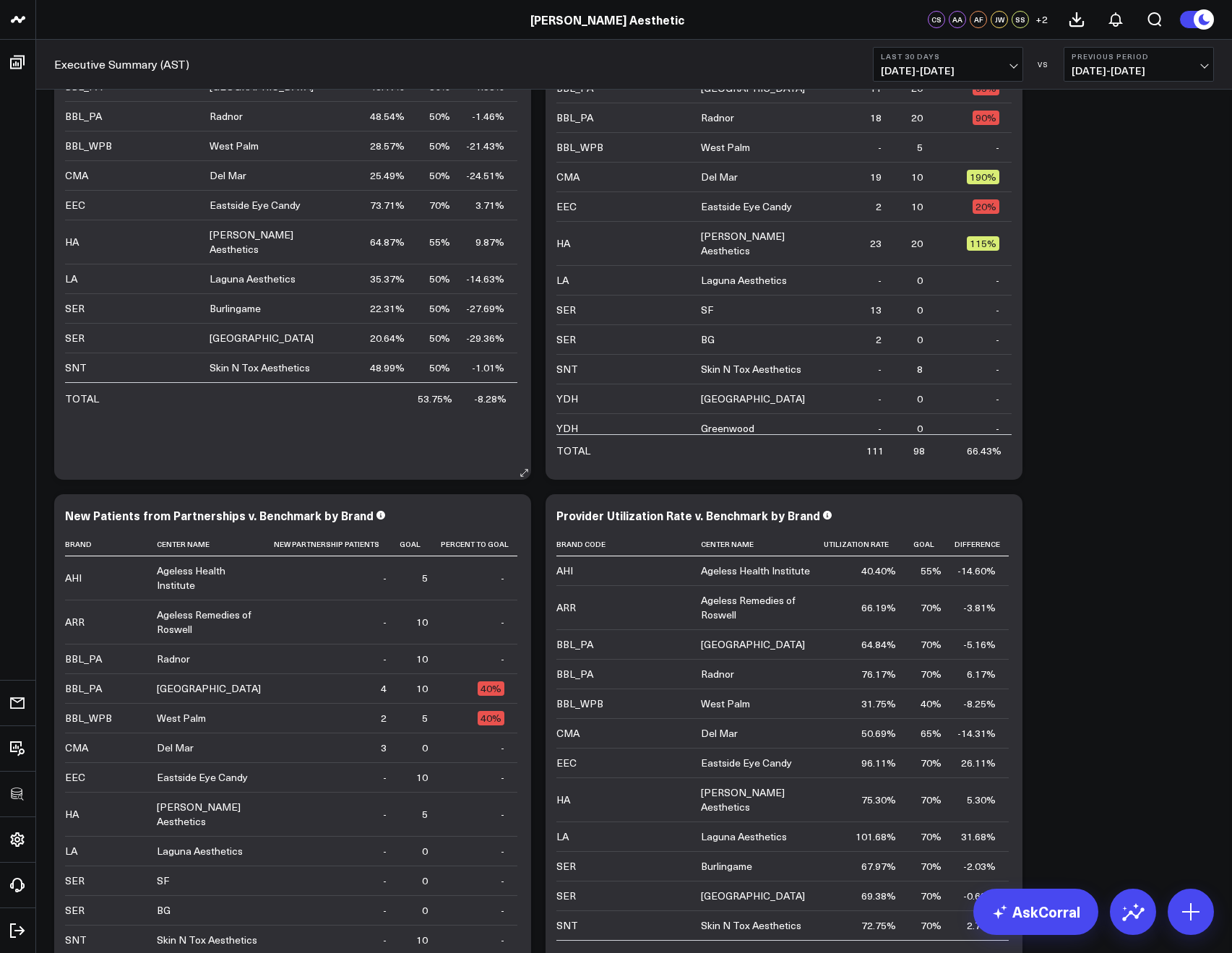
scroll to position [1397, 0]
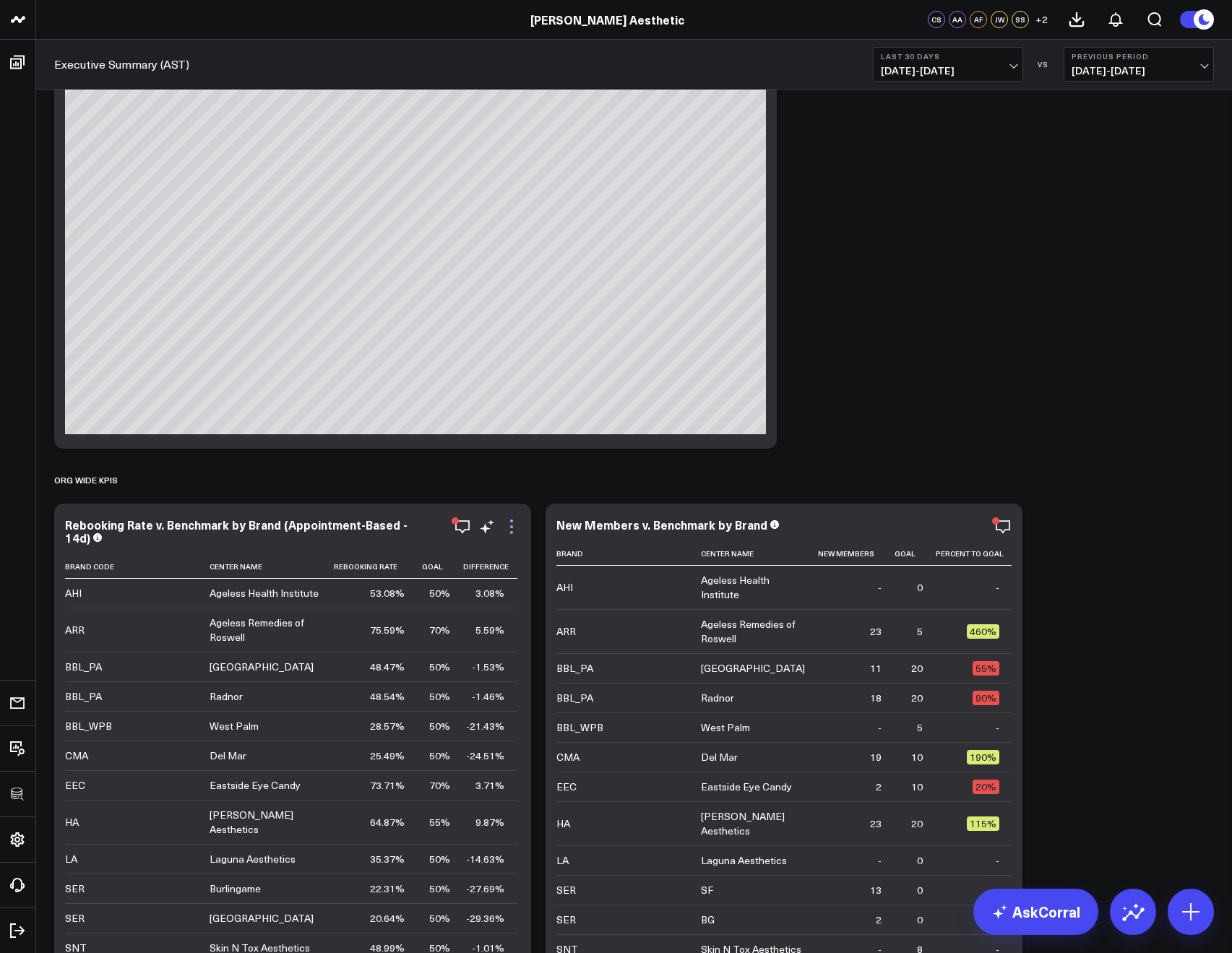
click at [512, 531] on icon at bounding box center [511, 527] width 17 height 17
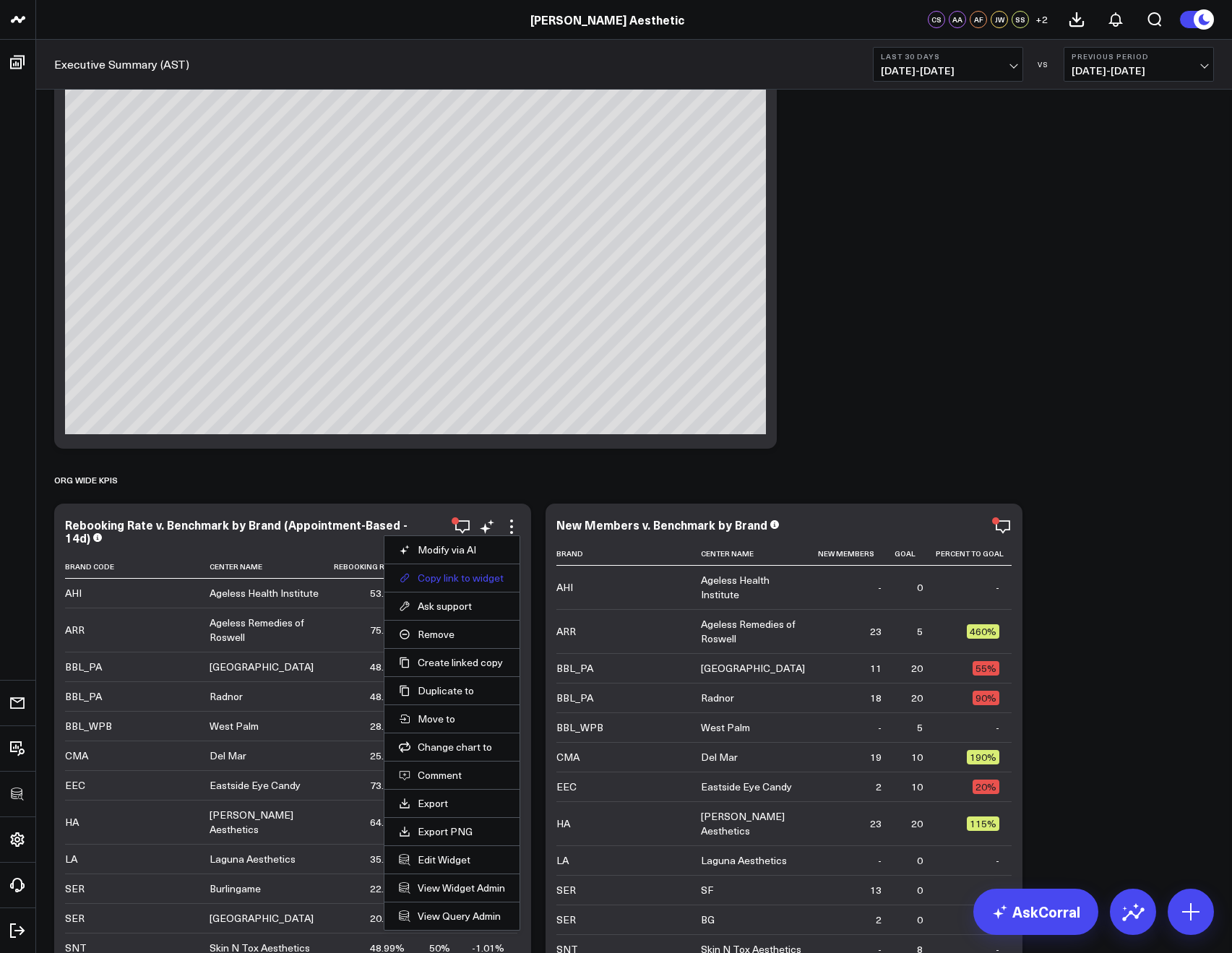
click at [461, 575] on button "Copy link to widget" at bounding box center [452, 577] width 106 height 13
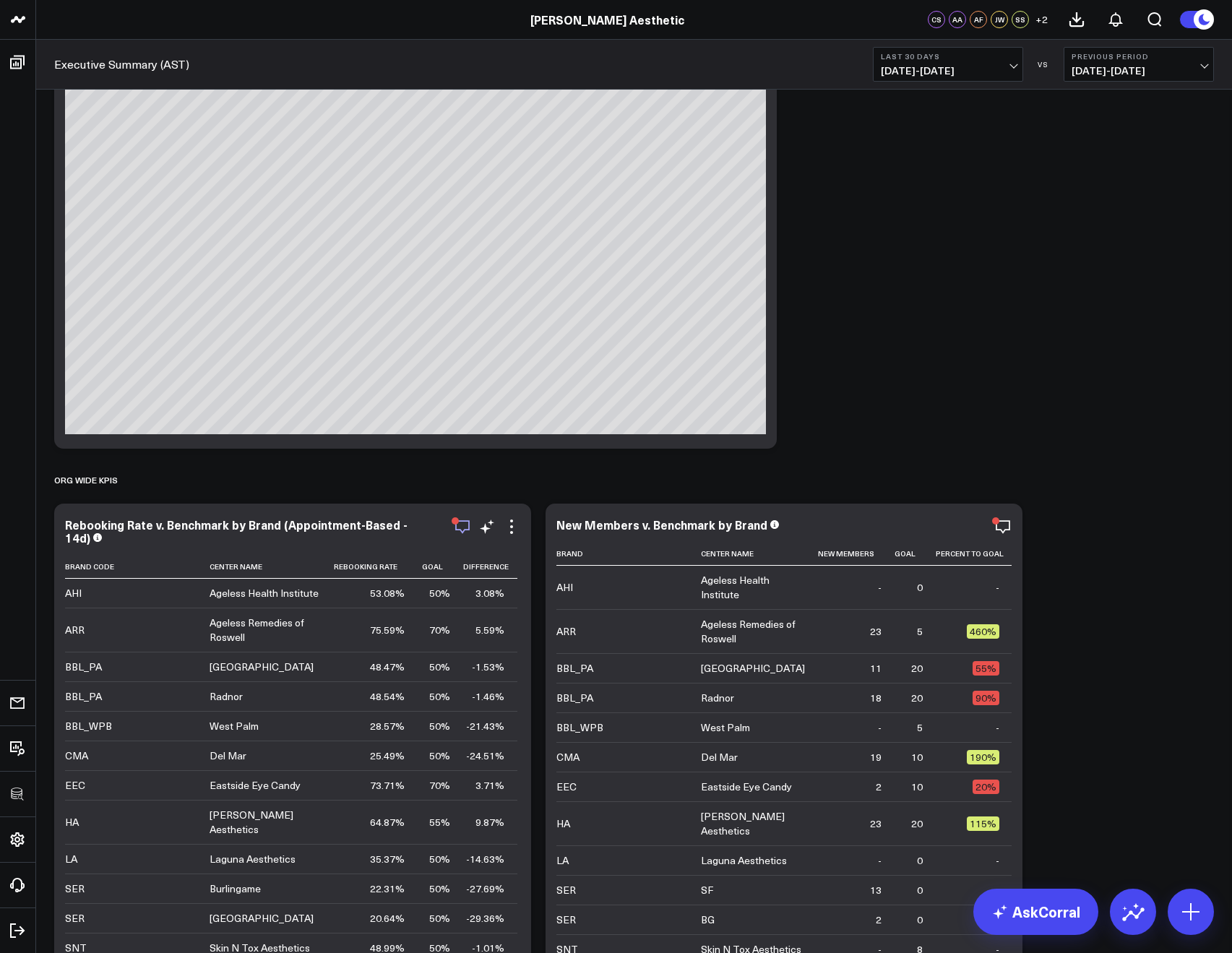
click at [458, 528] on icon "button" at bounding box center [462, 527] width 17 height 17
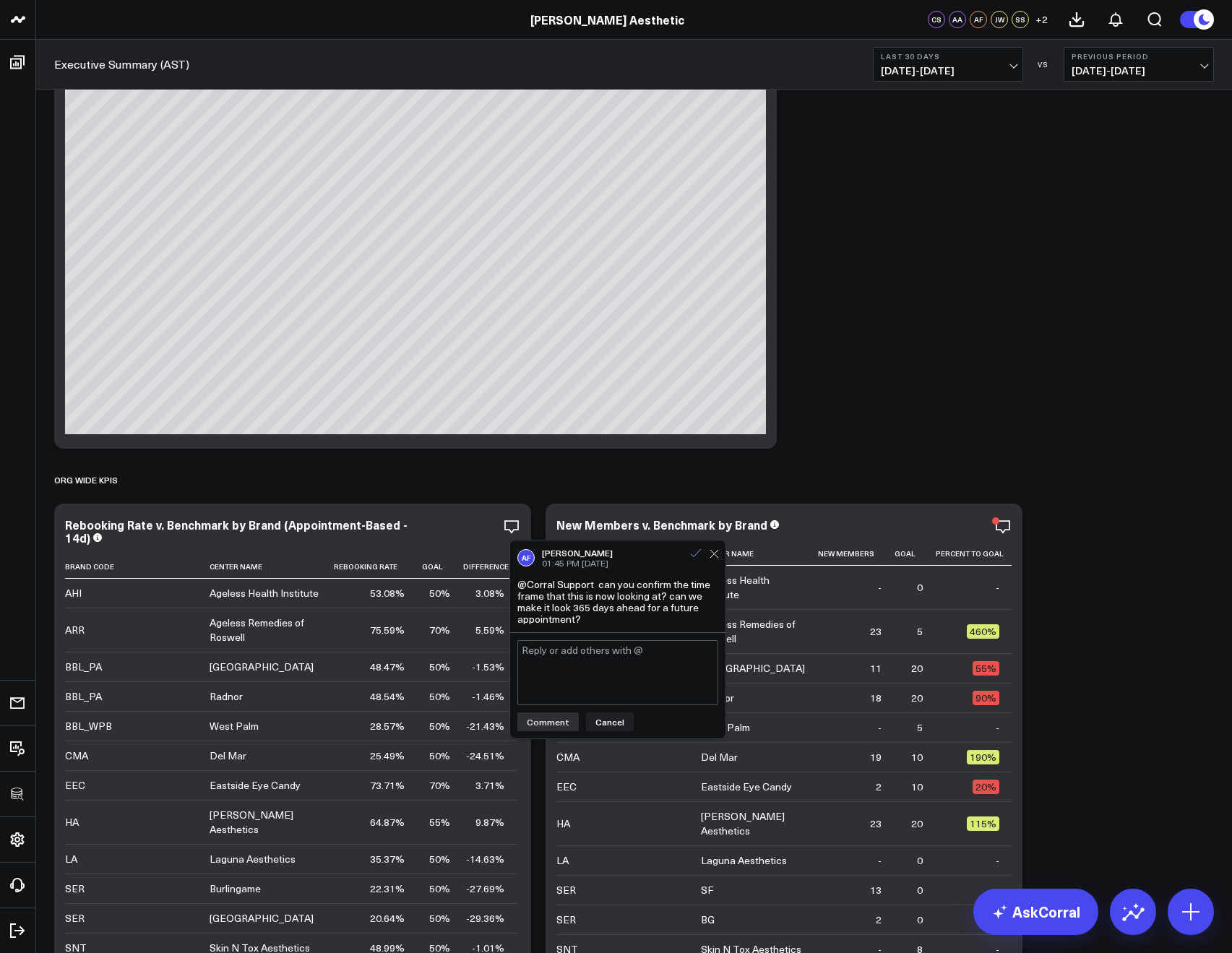
click at [693, 557] on icon at bounding box center [695, 553] width 13 height 13
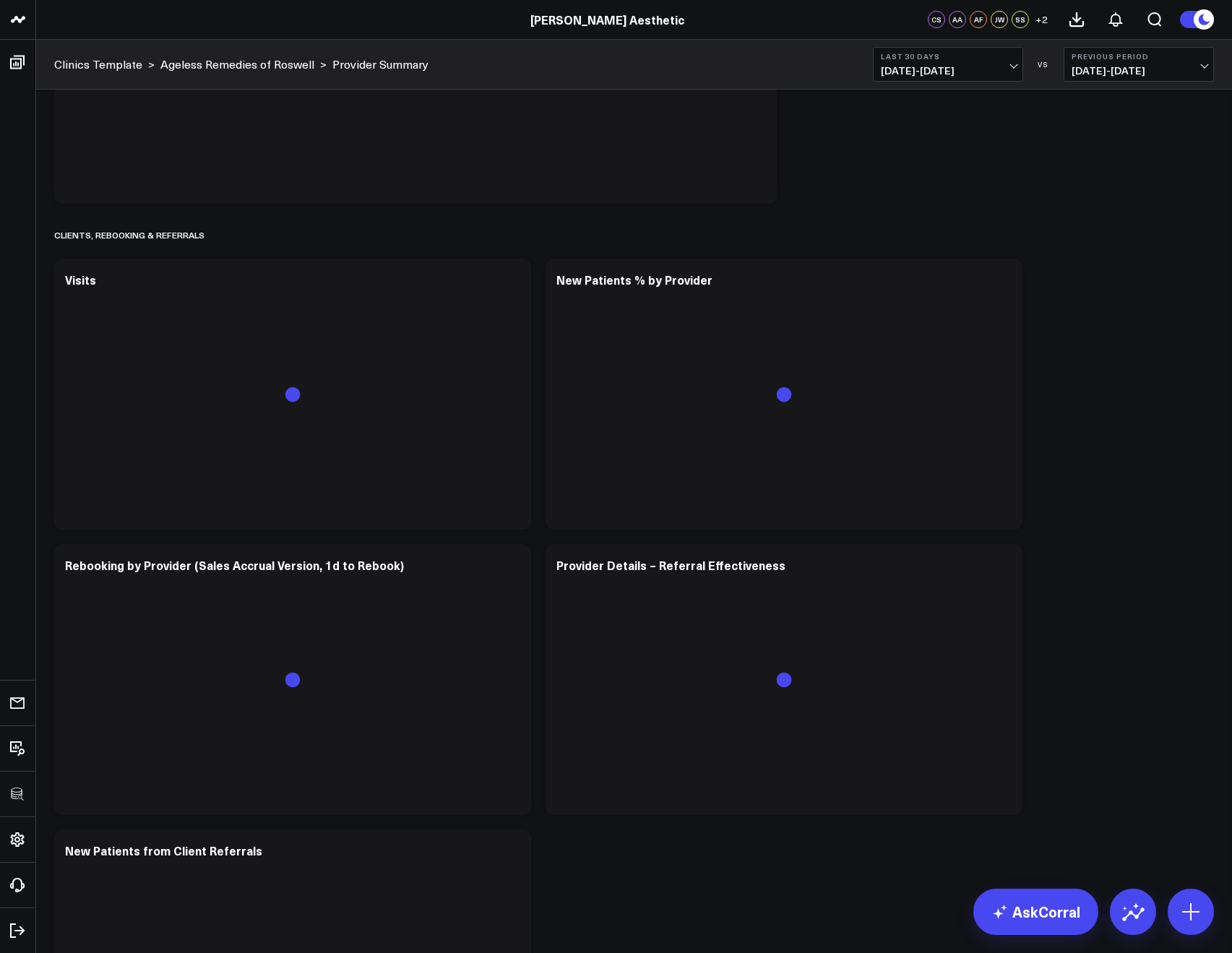
scroll to position [3965, 0]
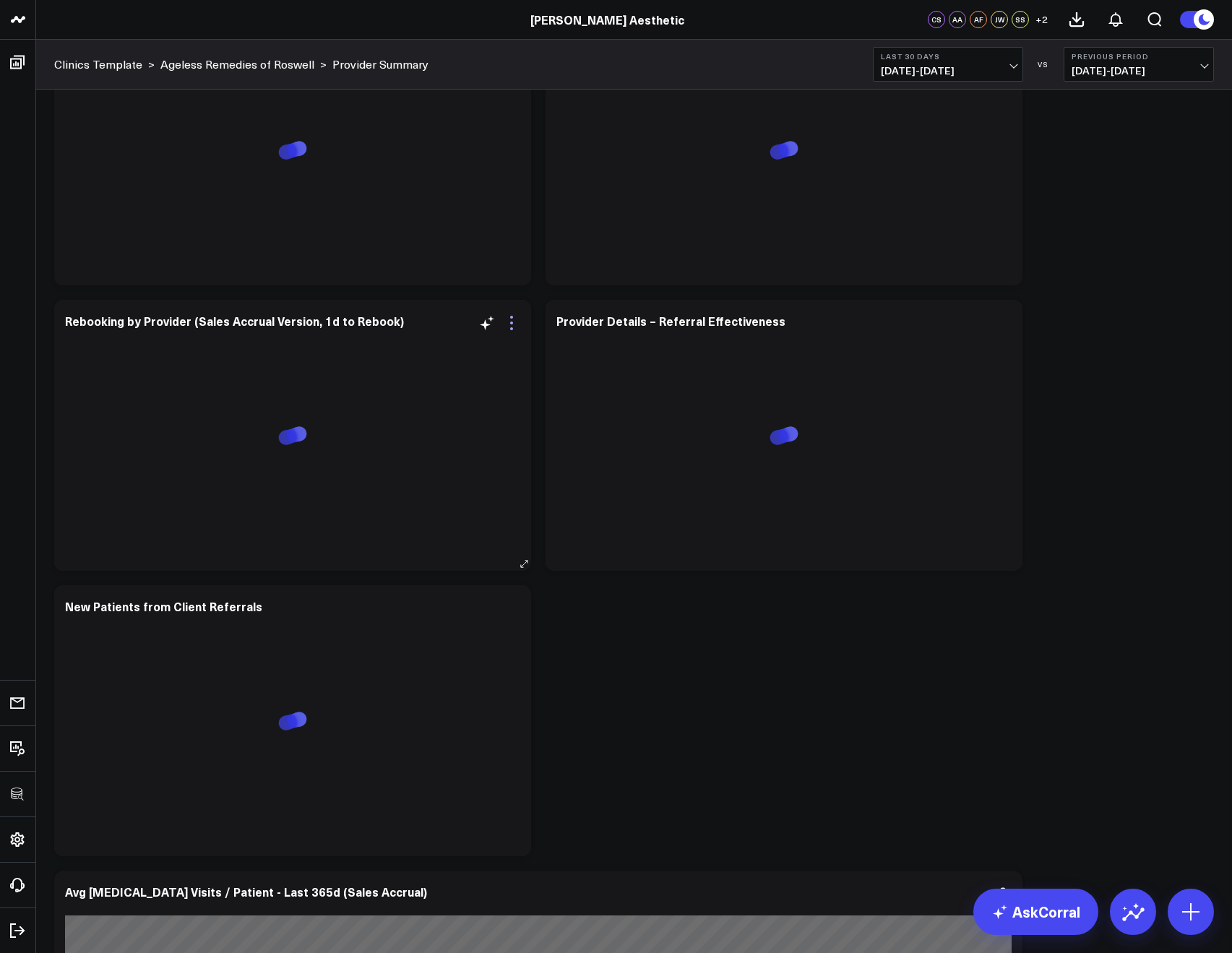
click at [509, 328] on icon at bounding box center [511, 323] width 17 height 17
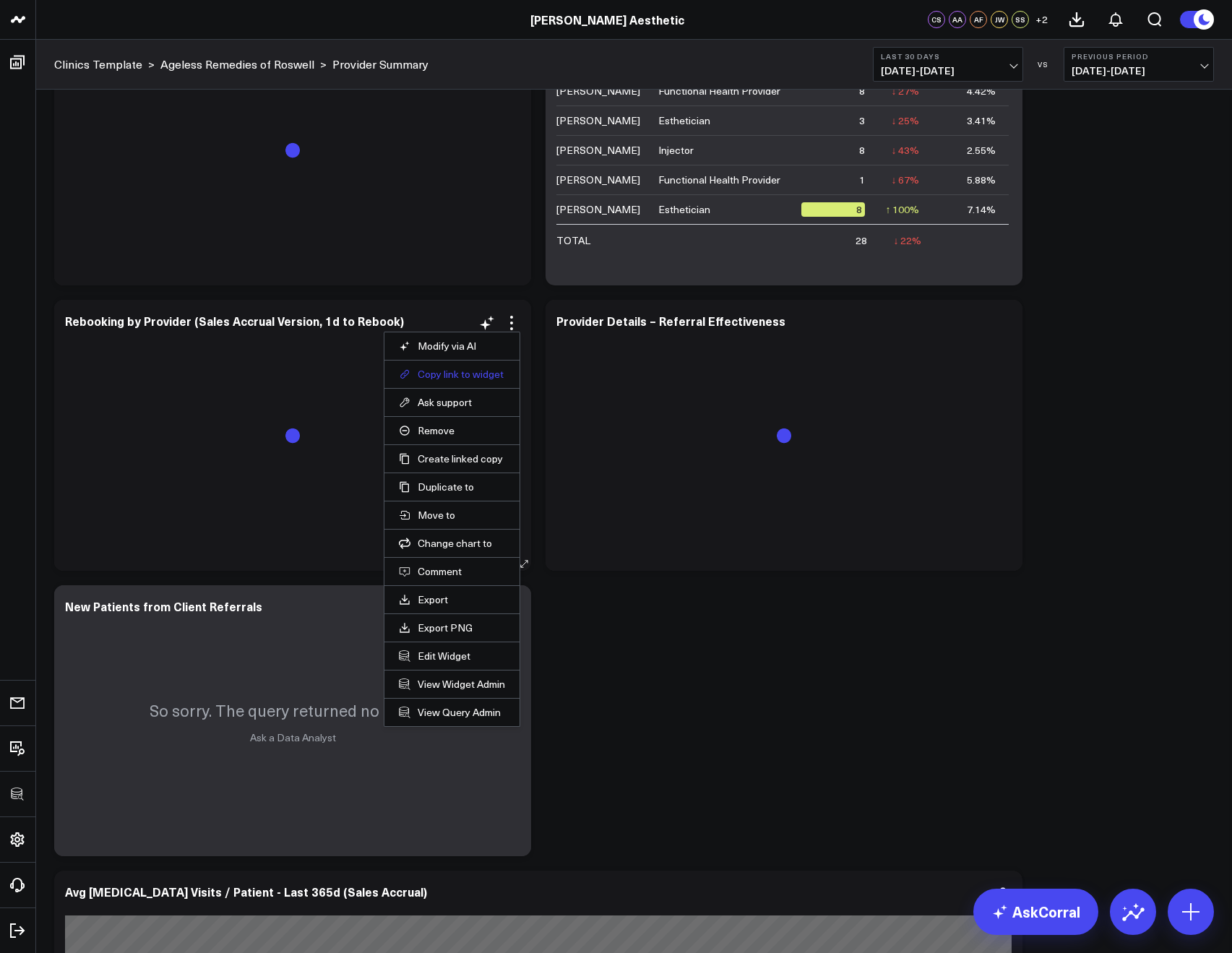
click at [426, 372] on button "Copy link to widget" at bounding box center [452, 374] width 106 height 13
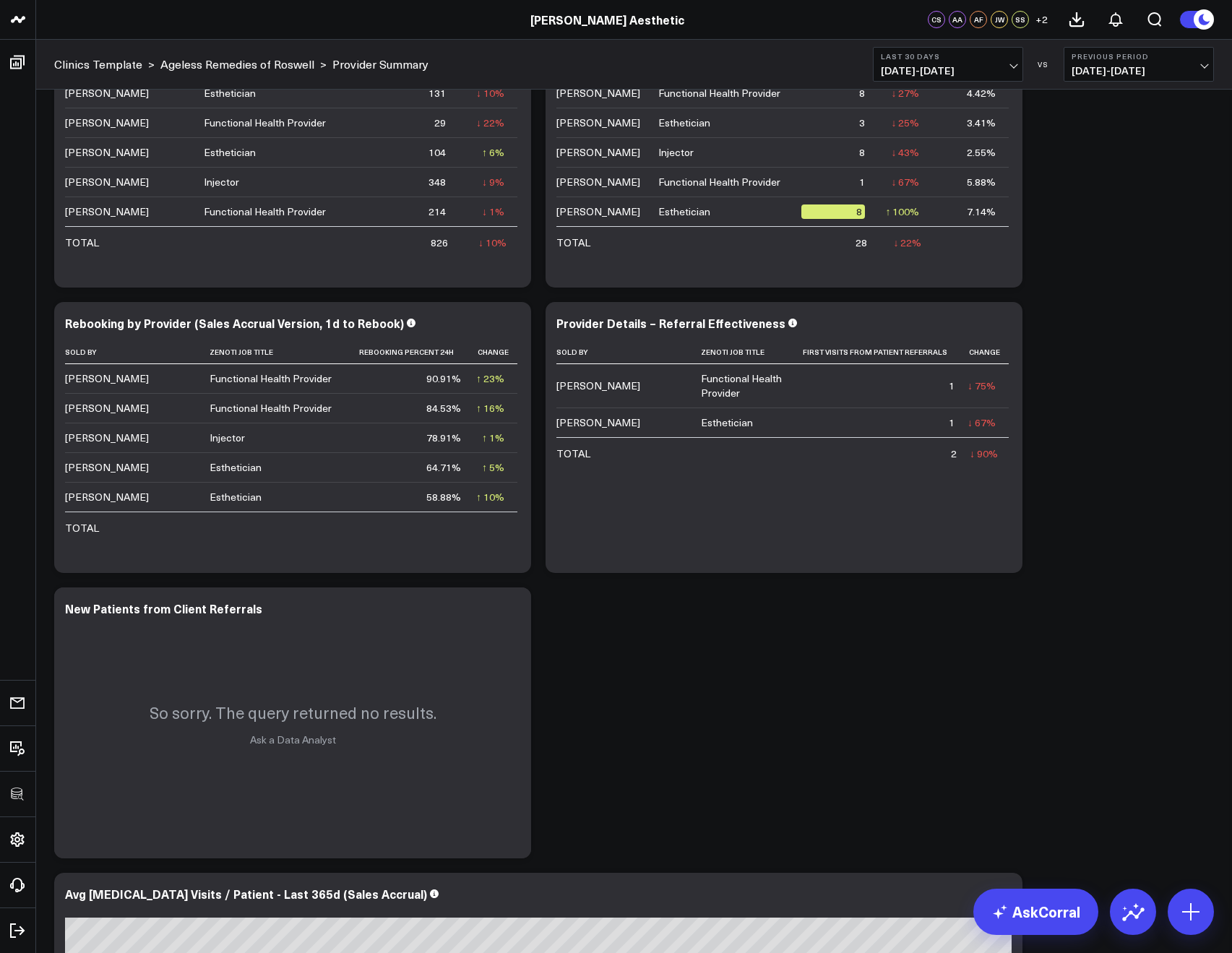
scroll to position [3963, 0]
